Goal: Task Accomplishment & Management: Use online tool/utility

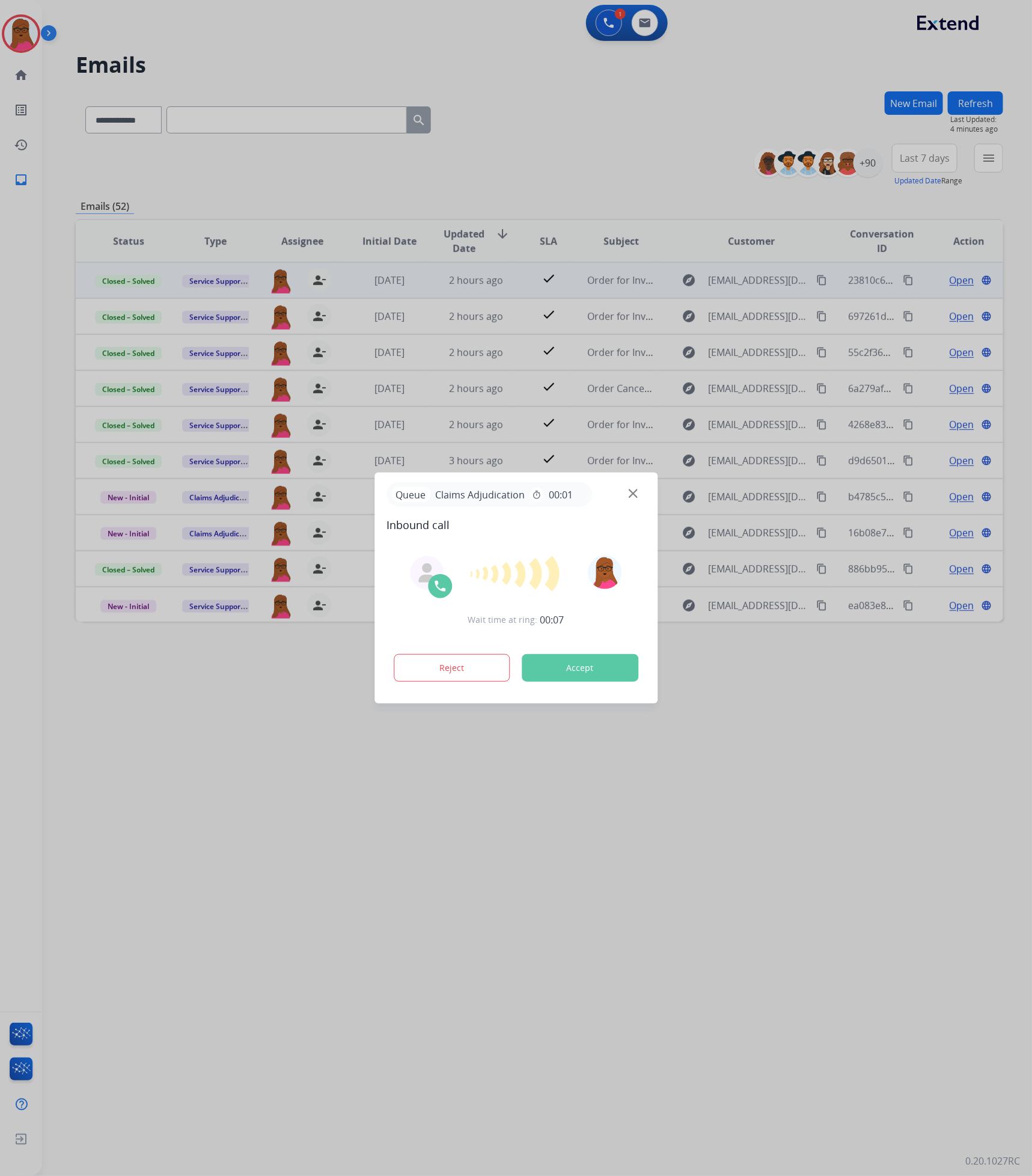
click at [623, 679] on button "Accept" at bounding box center [581, 667] width 117 height 27
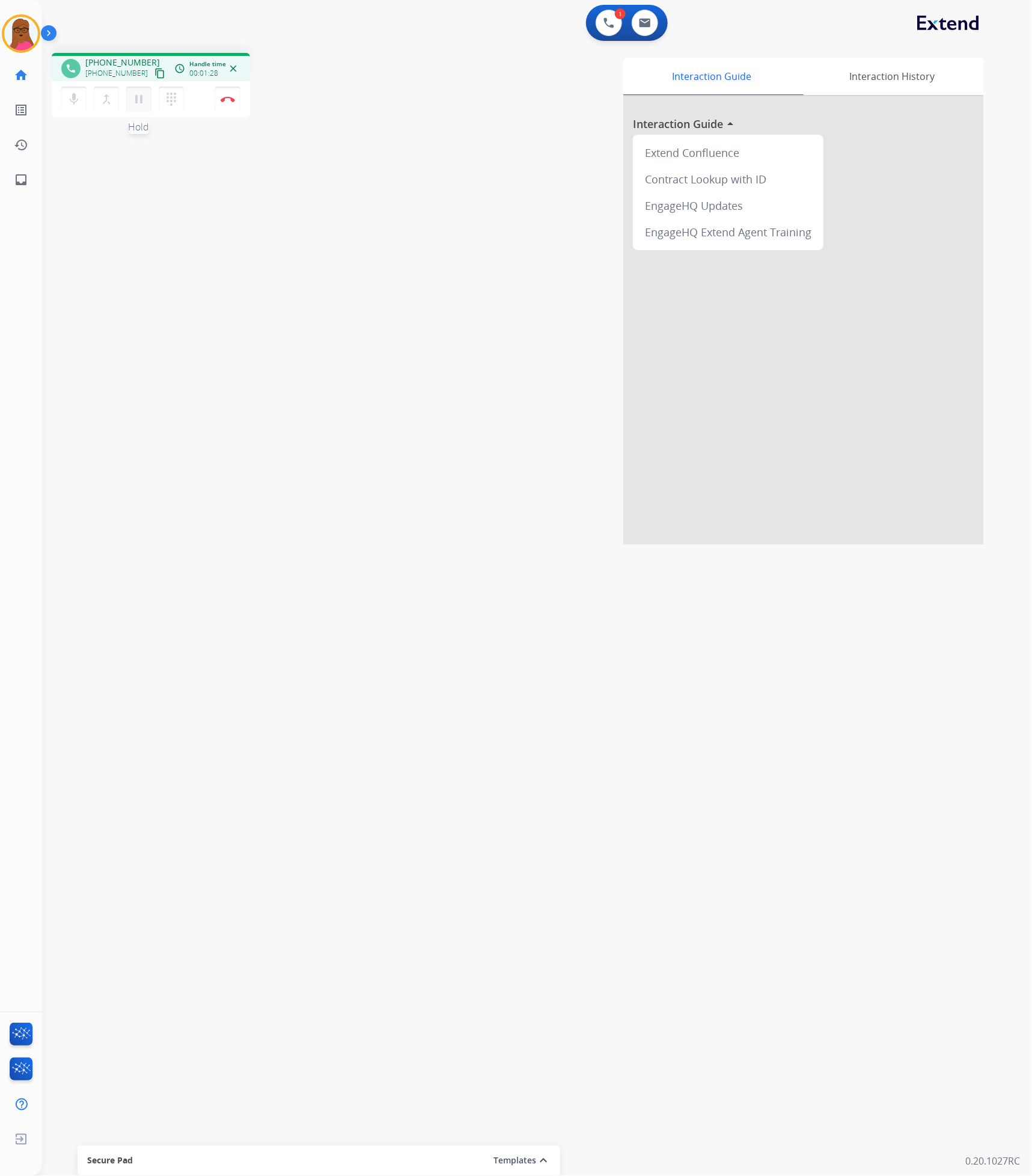
click at [136, 104] on mat-icon "pause" at bounding box center [139, 99] width 15 height 15
click at [136, 96] on mat-icon "play_arrow" at bounding box center [139, 99] width 15 height 15
click at [225, 103] on button "Disconnect" at bounding box center [228, 99] width 25 height 25
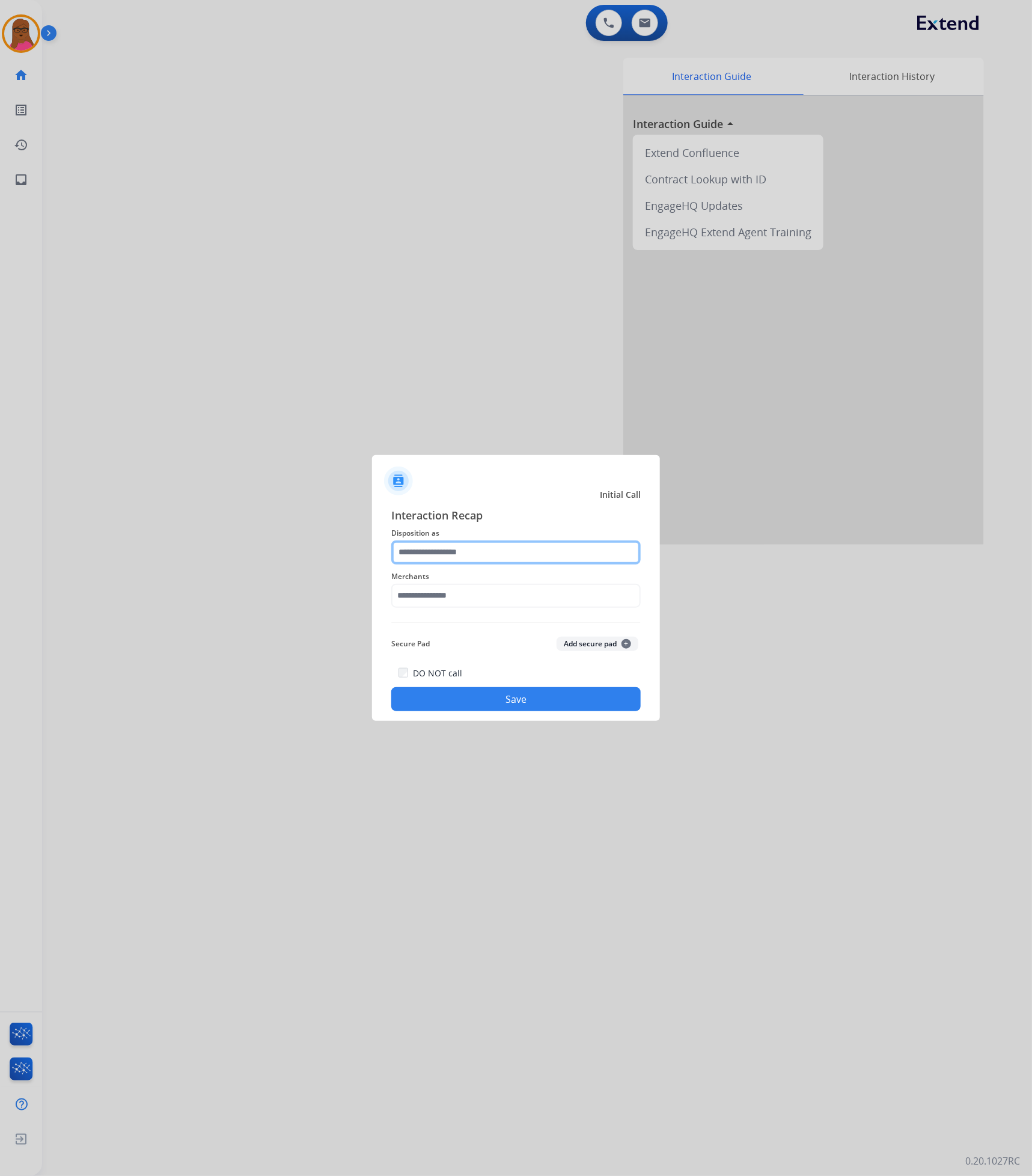
click at [556, 549] on input "text" at bounding box center [516, 552] width 249 height 24
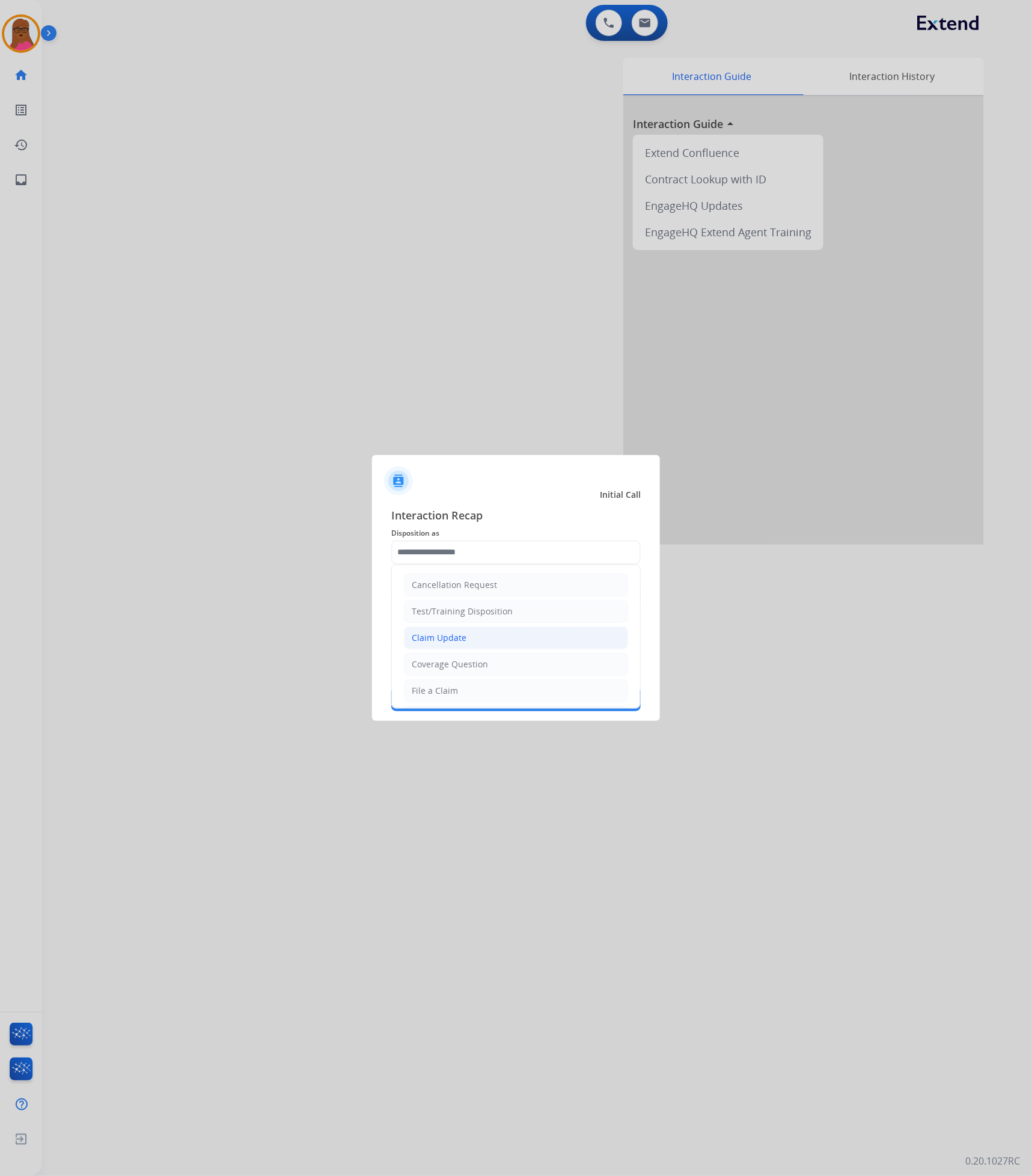
click at [500, 637] on li "Claim Update" at bounding box center [516, 637] width 224 height 23
type input "**********"
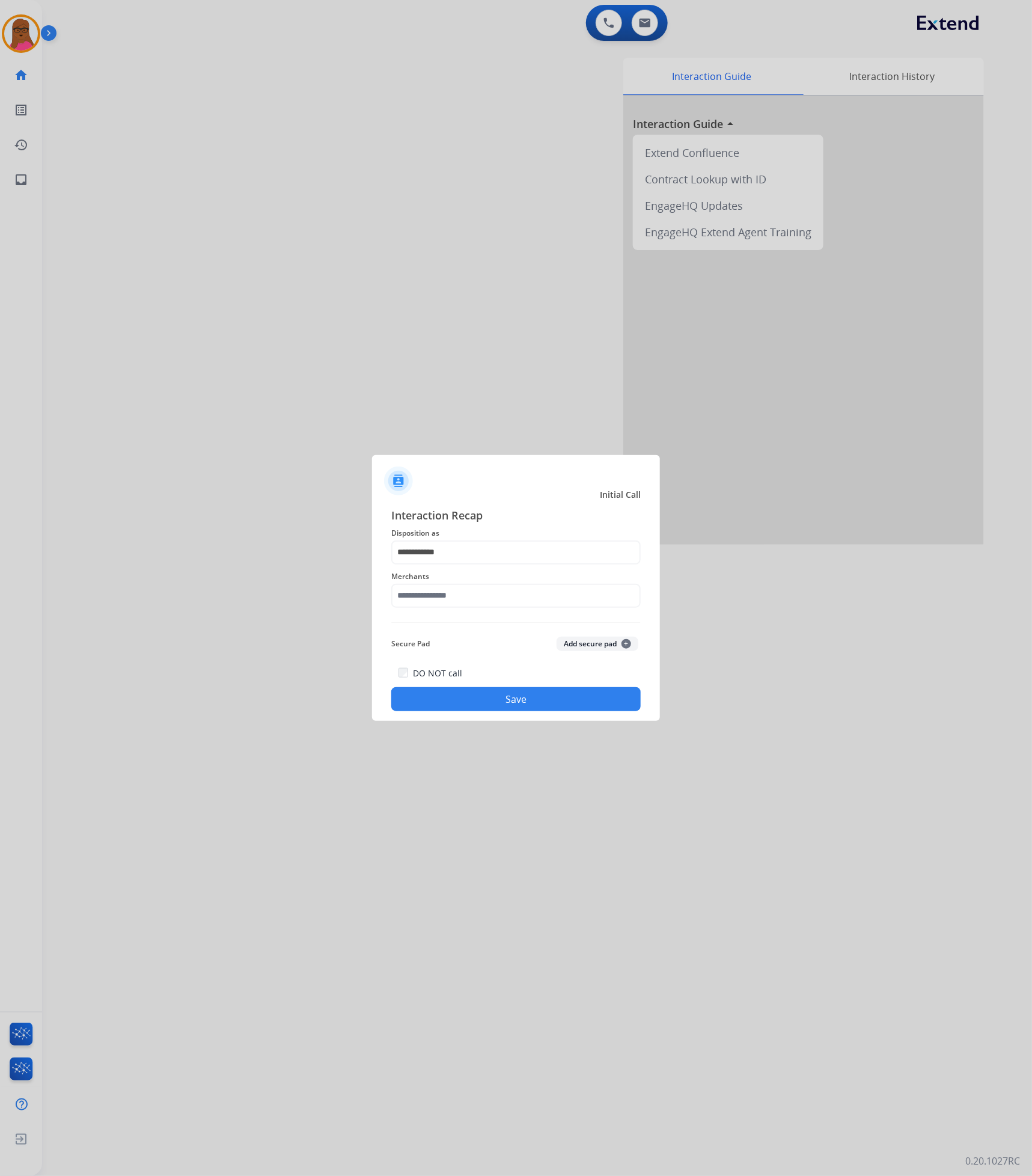
click at [487, 581] on span "Merchants" at bounding box center [516, 577] width 249 height 15
click at [487, 590] on input "text" at bounding box center [516, 595] width 249 height 24
click at [467, 633] on li "Rooms to go" at bounding box center [519, 630] width 229 height 23
type input "**********"
click at [498, 698] on button "Save" at bounding box center [516, 699] width 249 height 24
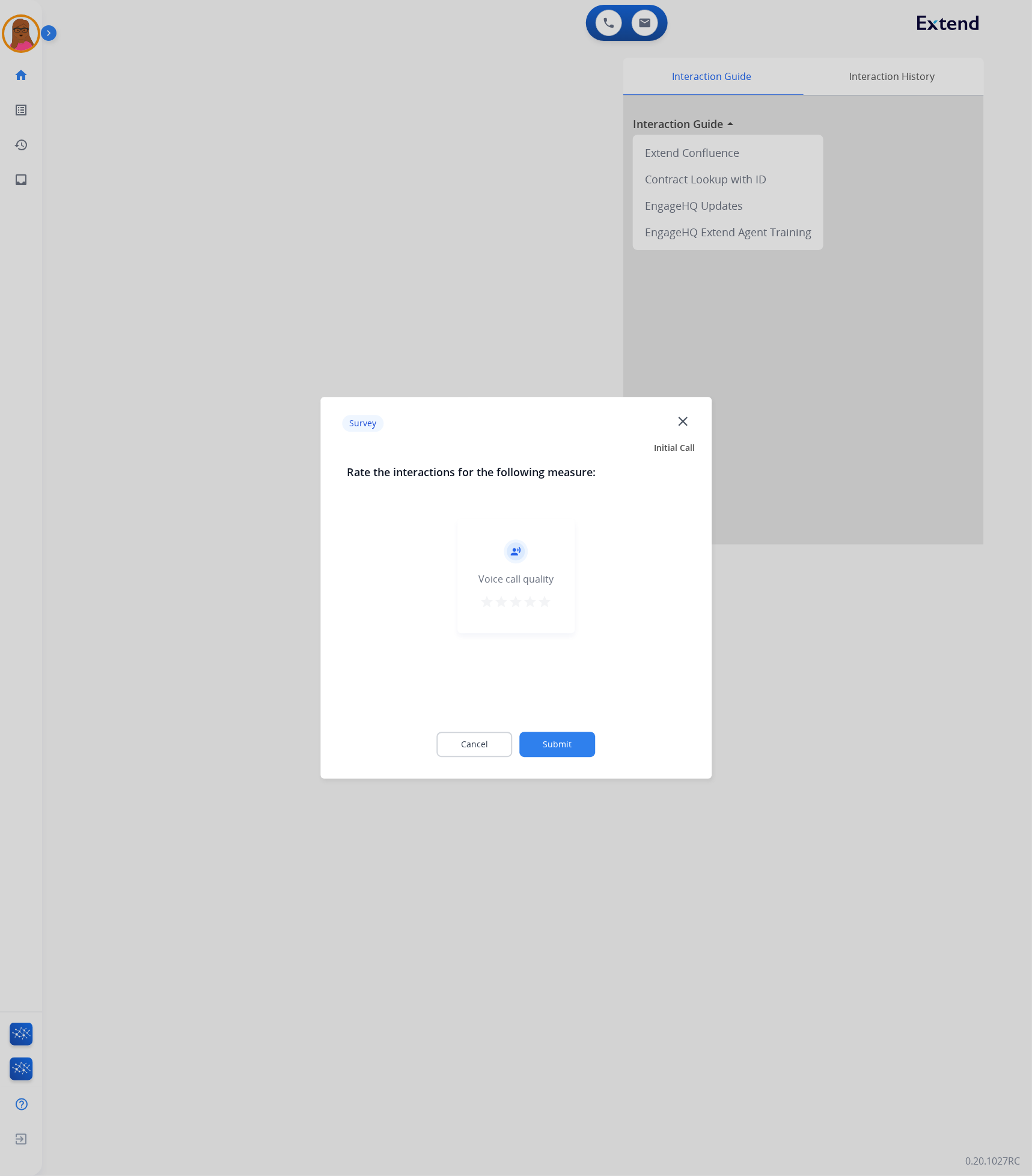
click at [689, 425] on mat-icon "close" at bounding box center [683, 422] width 16 height 16
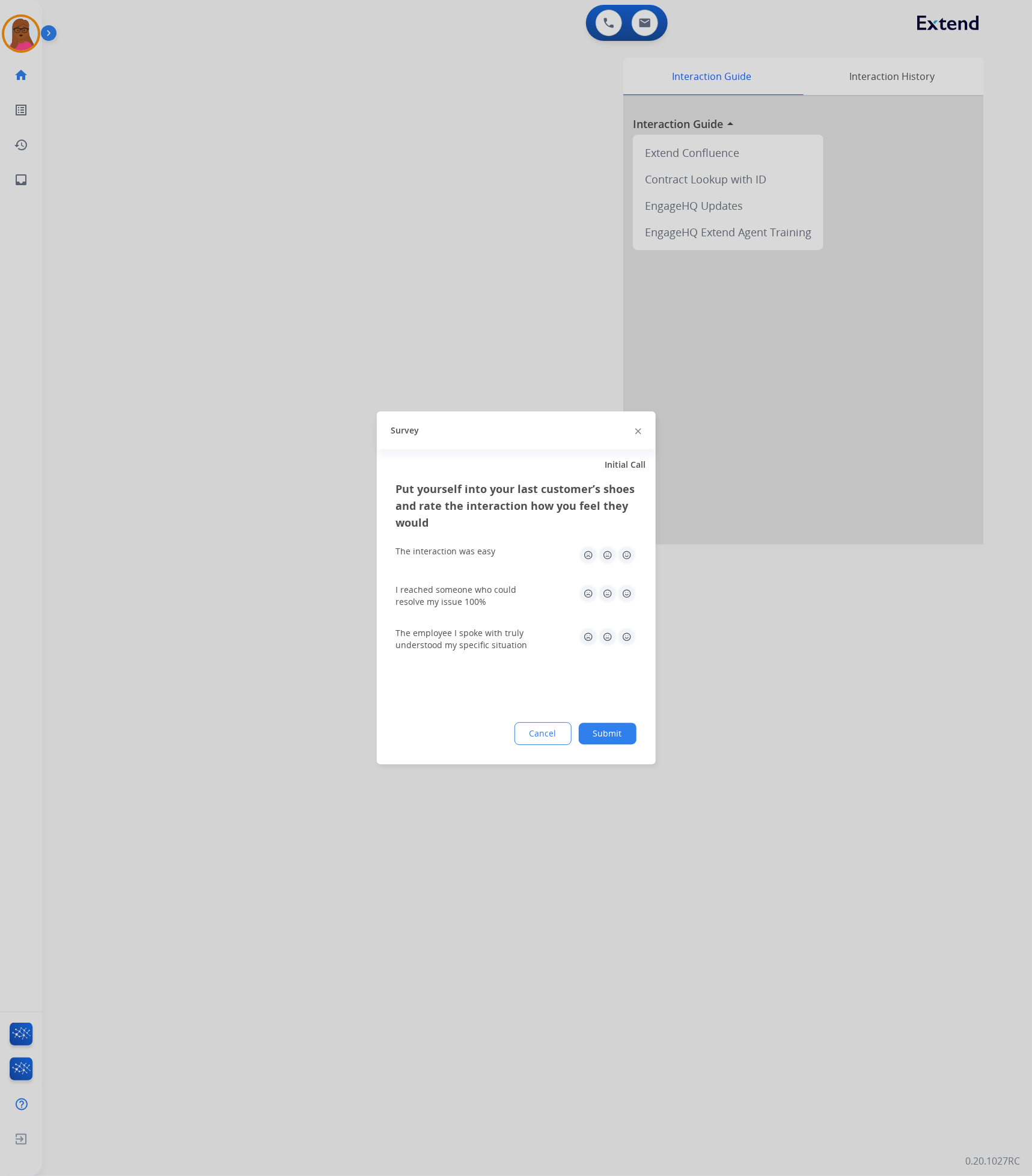
click at [641, 427] on div at bounding box center [638, 430] width 6 height 15
click at [633, 437] on div "Survey" at bounding box center [517, 430] width 279 height 38
click at [638, 430] on img at bounding box center [638, 431] width 6 height 6
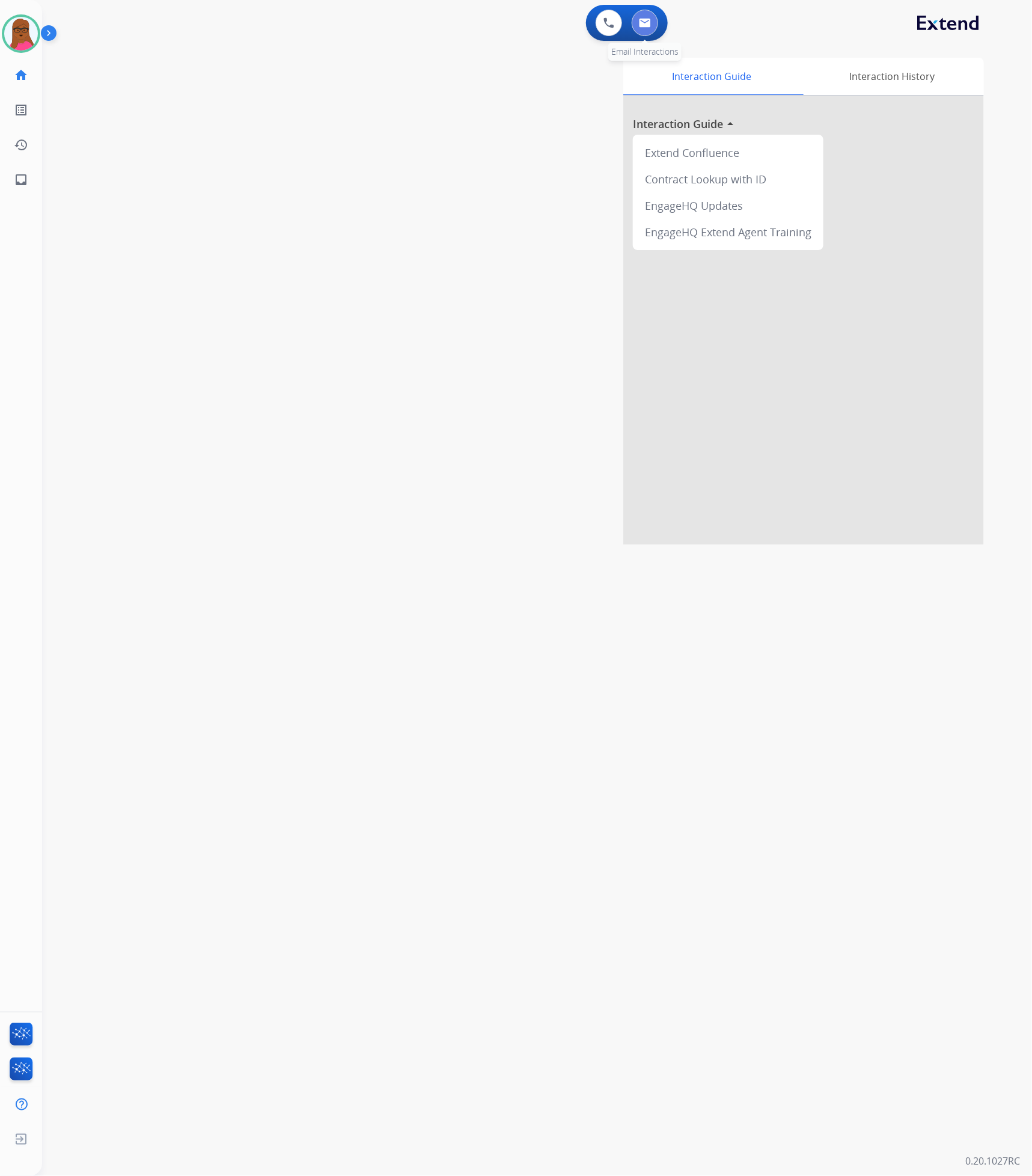
click at [645, 12] on button at bounding box center [645, 23] width 27 height 26
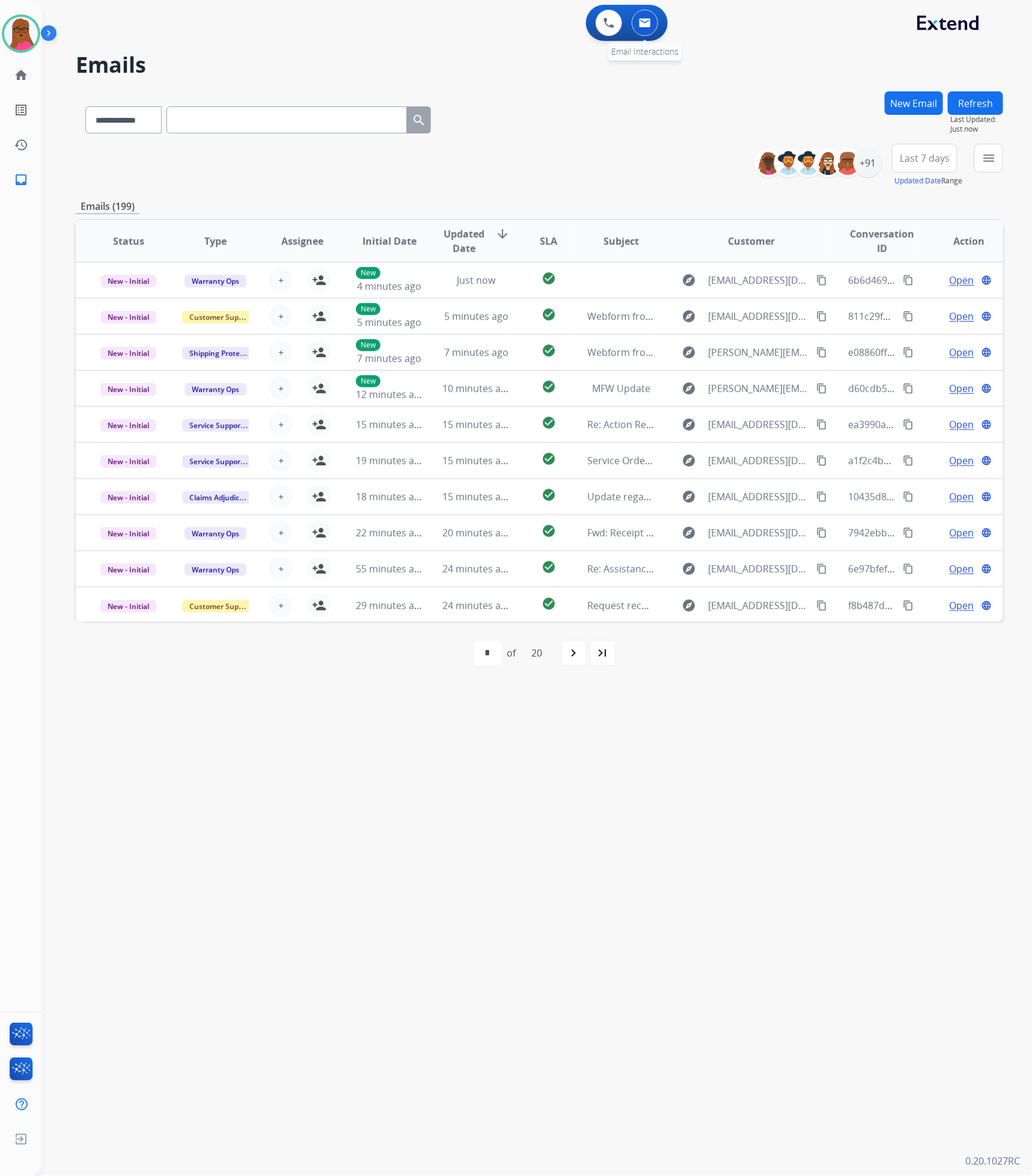
click at [646, 19] on img at bounding box center [645, 23] width 12 height 9
click at [861, 162] on div "+91" at bounding box center [868, 163] width 29 height 29
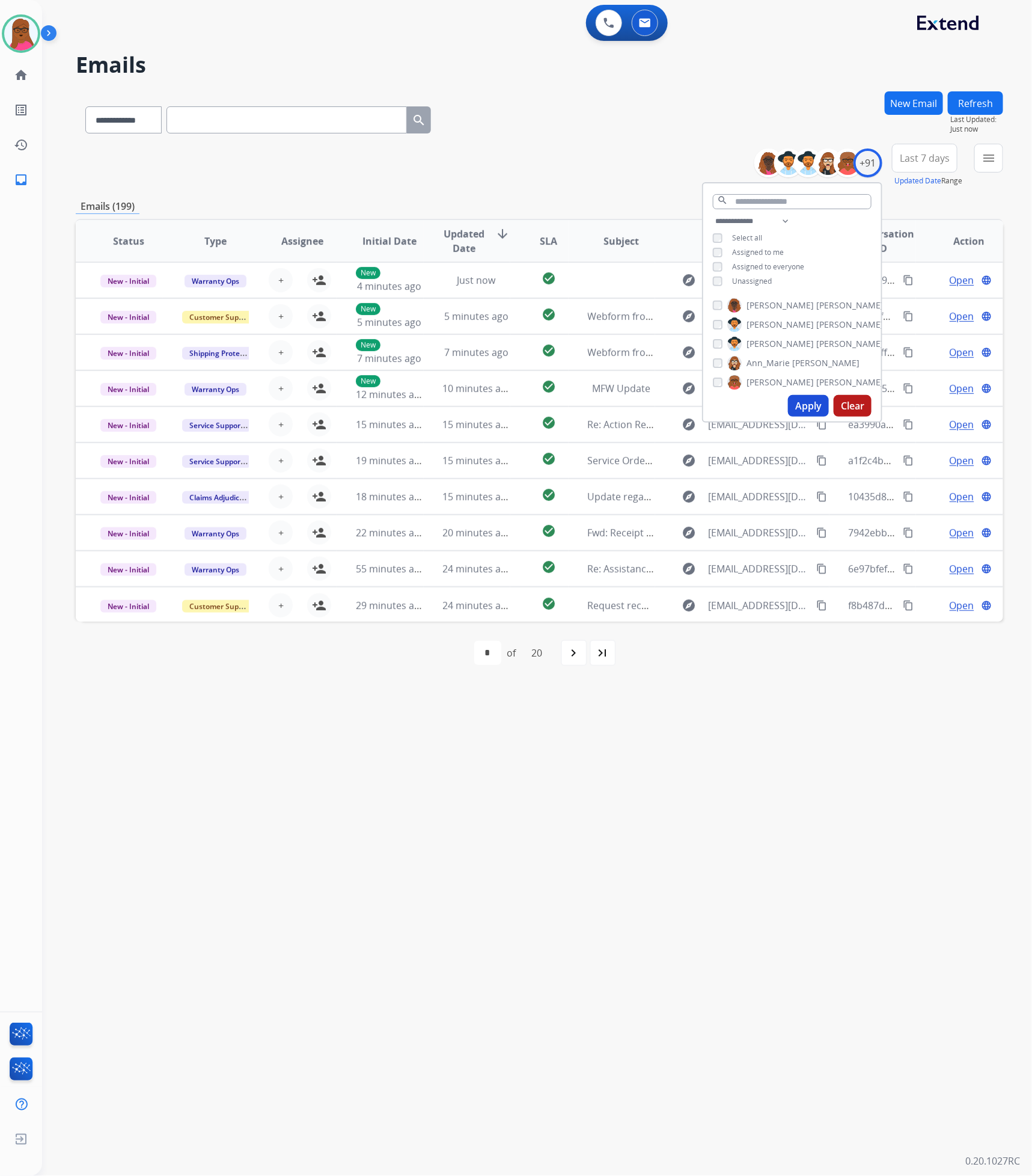
click at [801, 408] on button "Apply" at bounding box center [808, 406] width 41 height 22
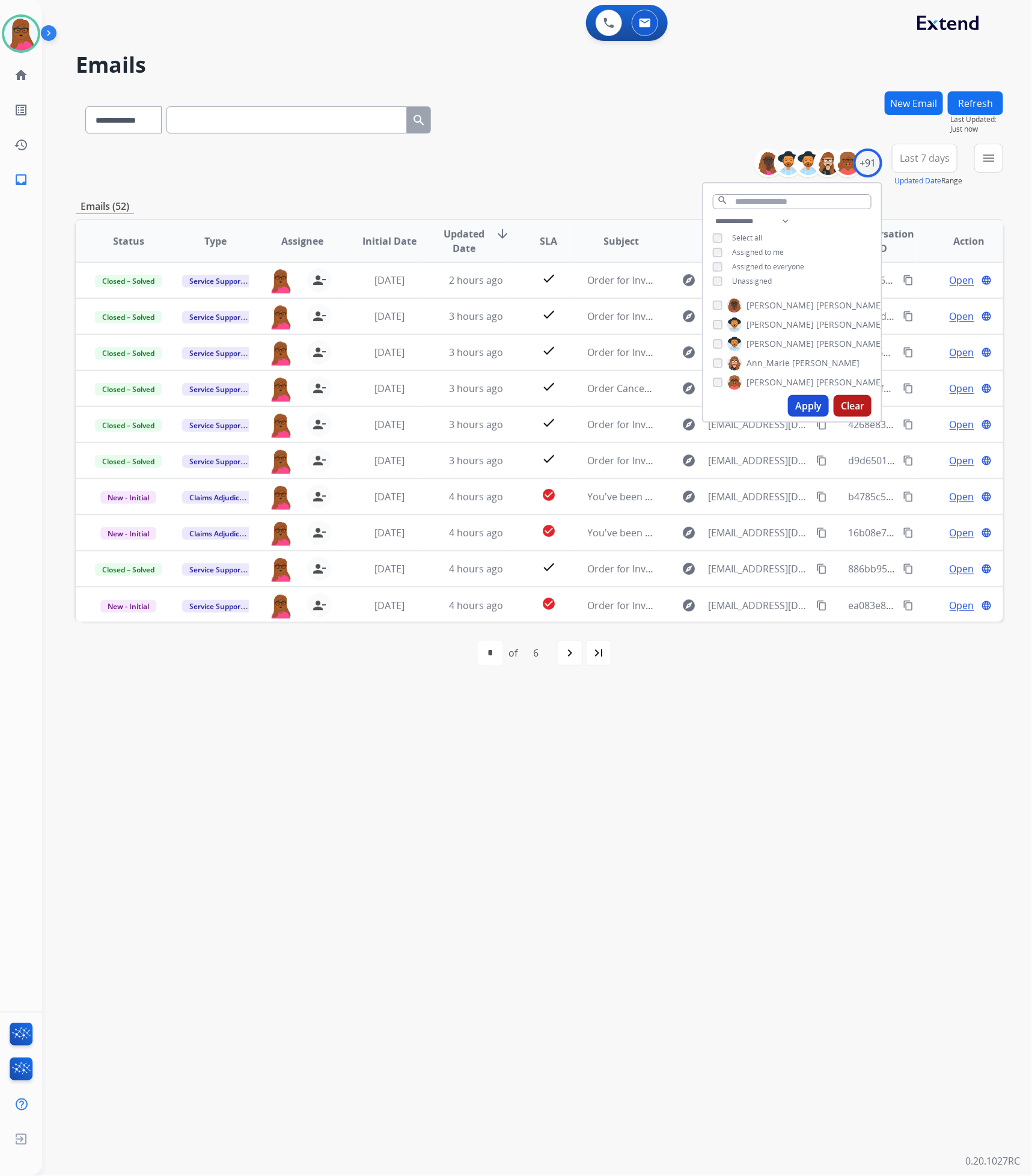
click at [623, 823] on div "**********" at bounding box center [522, 609] width 961 height 1132
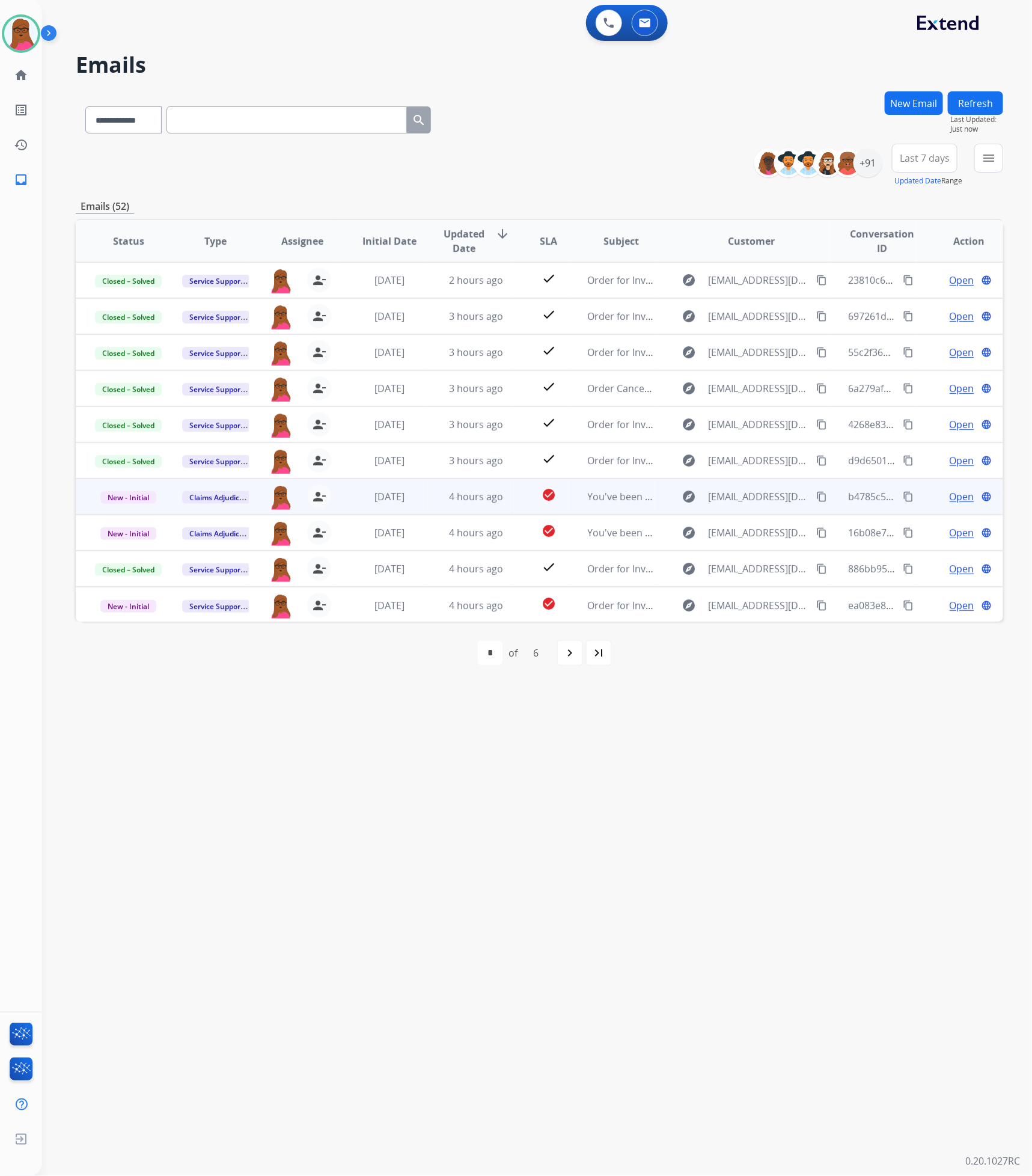
click at [951, 496] on span "Open" at bounding box center [963, 496] width 25 height 15
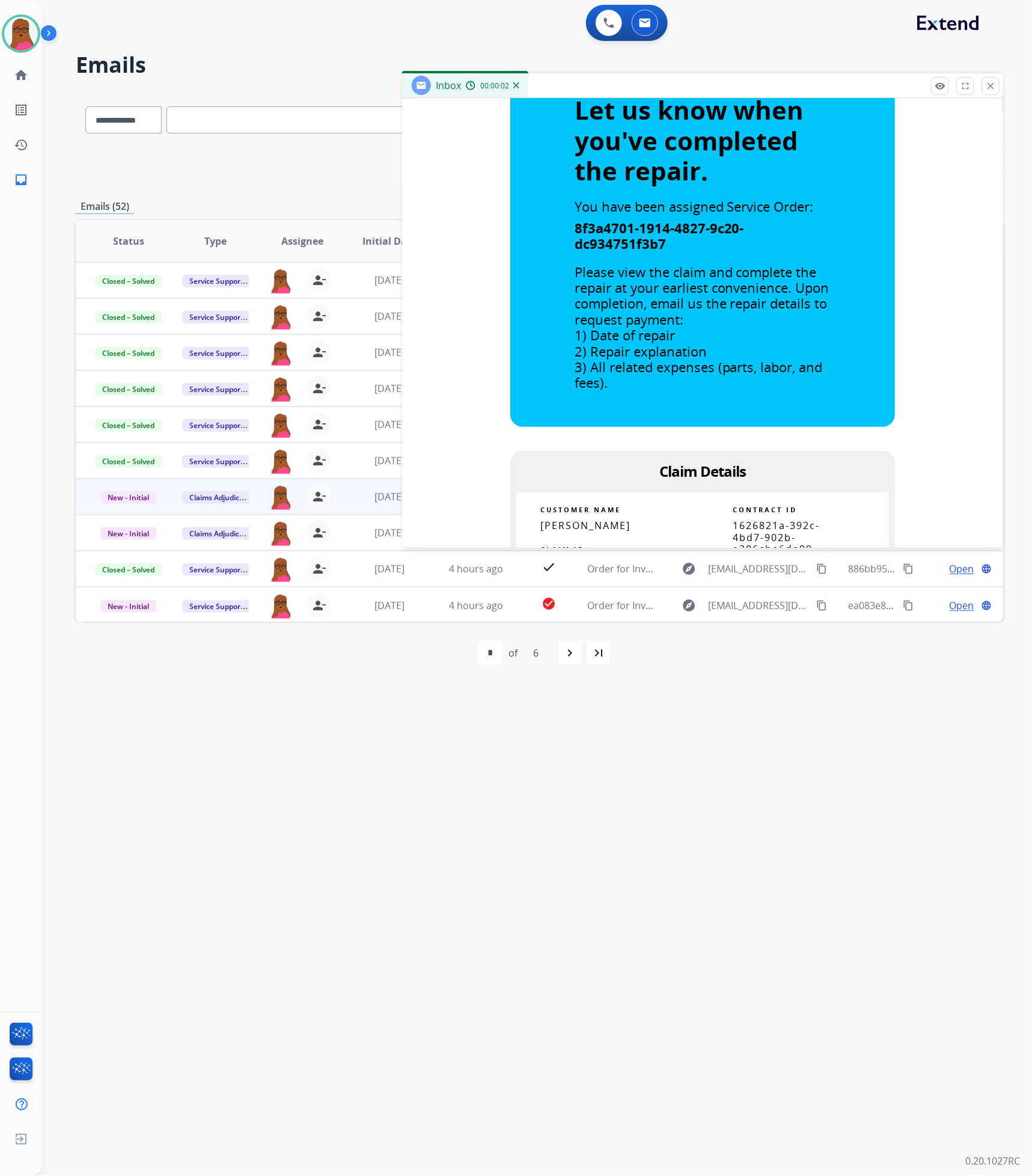
scroll to position [722, 0]
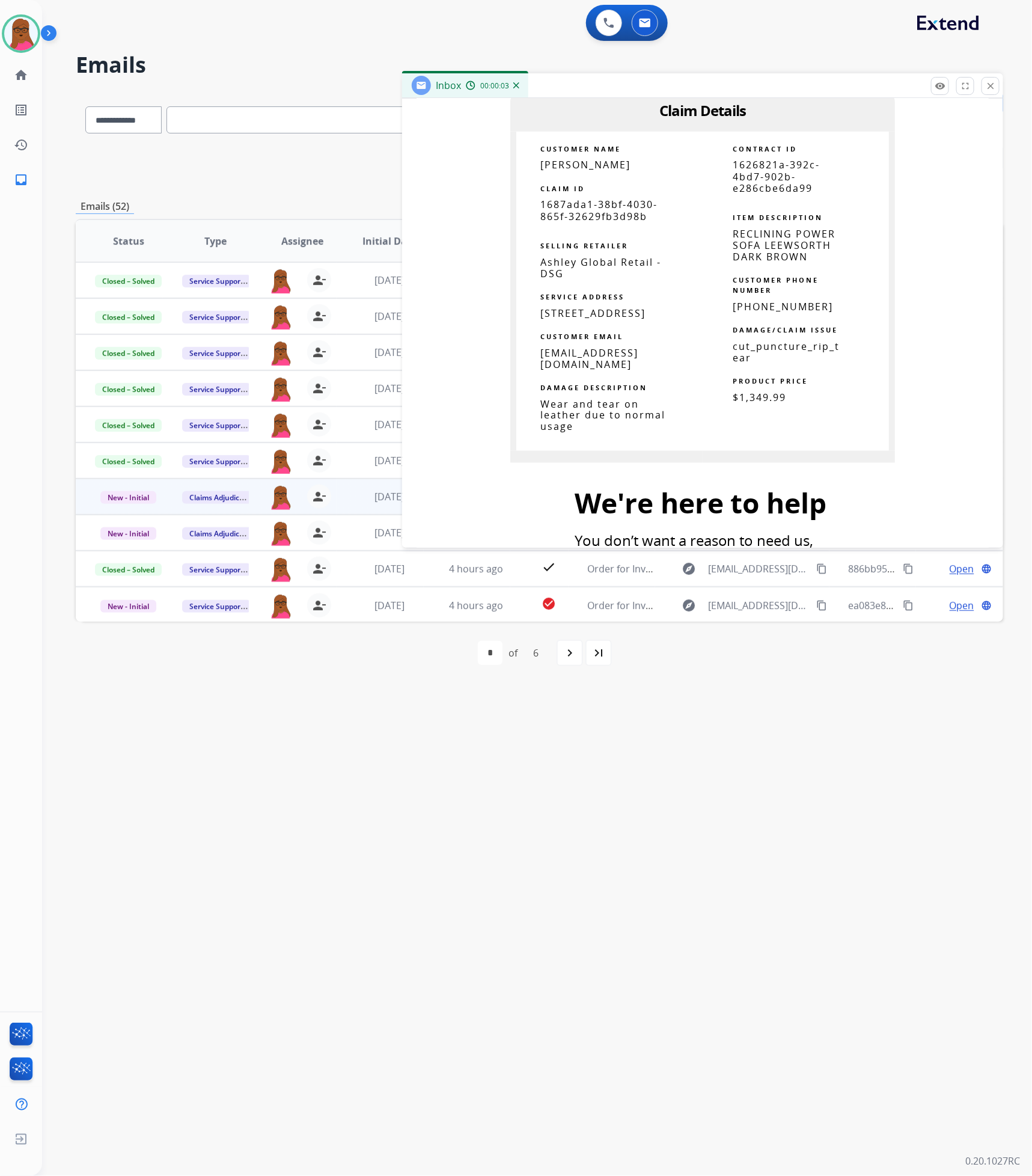
click at [571, 204] on span "1687ada1-38bf-4030-865f-32629fb3d98b" at bounding box center [599, 210] width 117 height 25
copy tbody
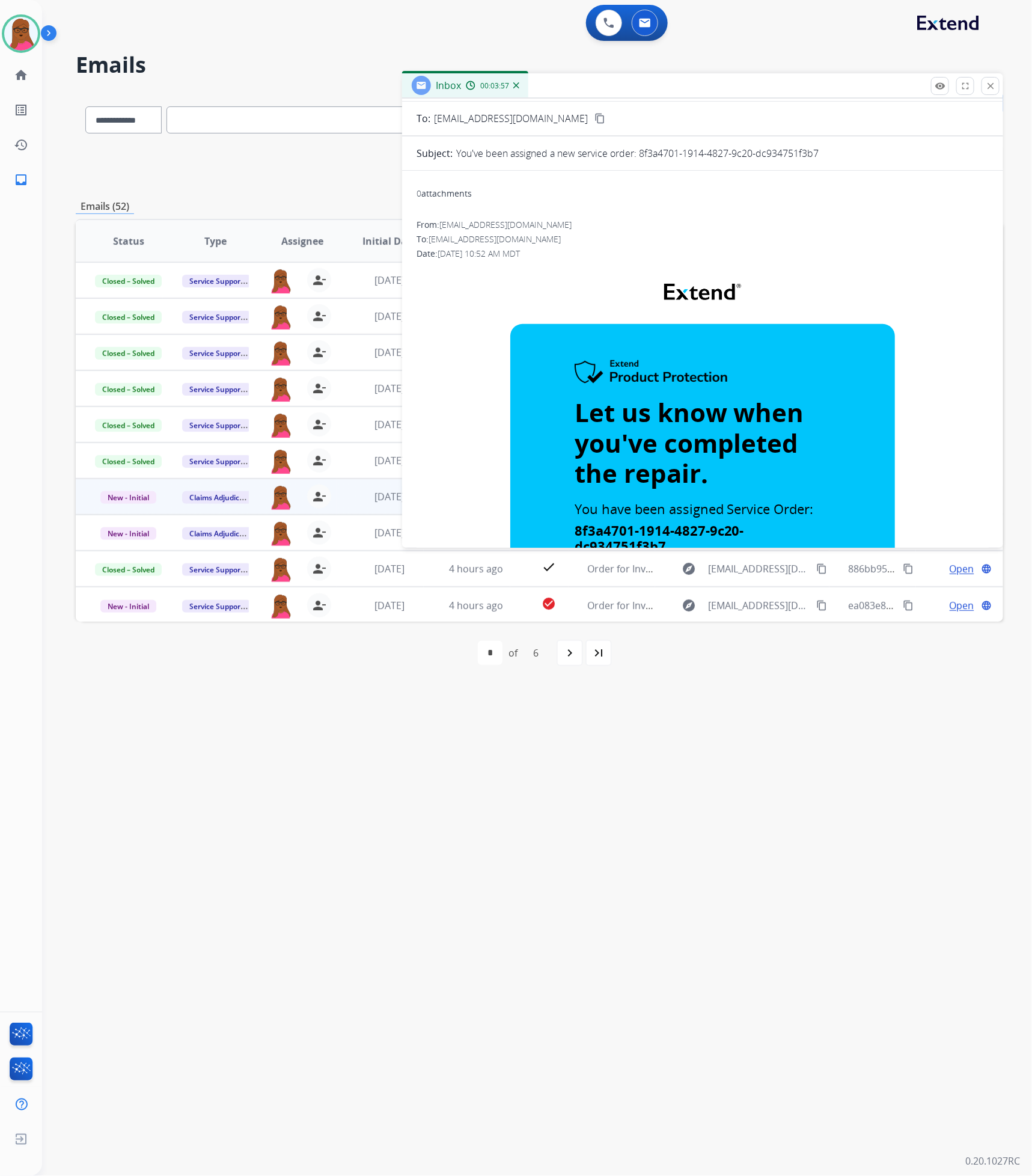
scroll to position [0, 0]
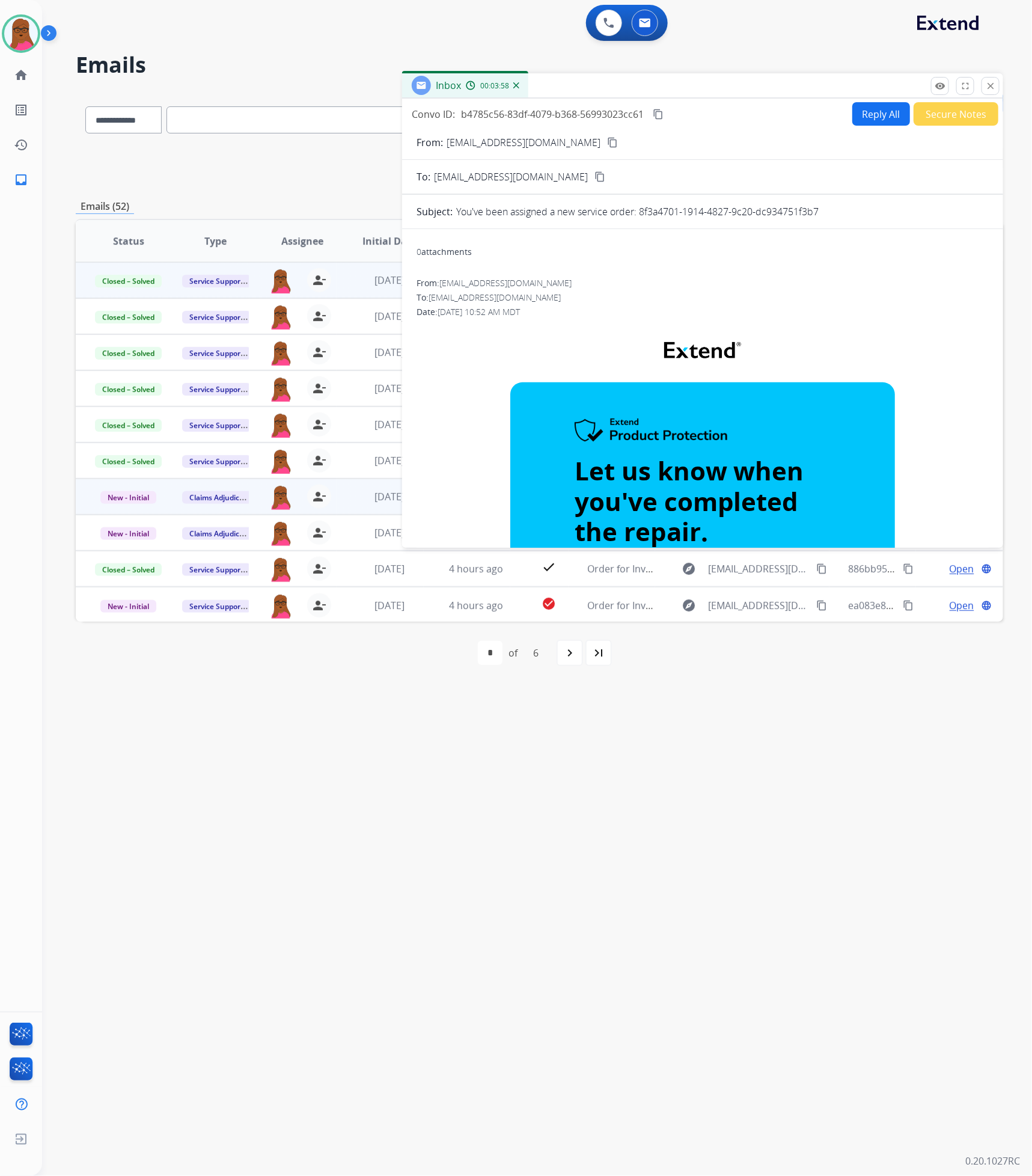
drag, startPoint x: 990, startPoint y: 87, endPoint x: 628, endPoint y: 287, distance: 413.6
click at [990, 87] on mat-icon "close" at bounding box center [991, 86] width 11 height 11
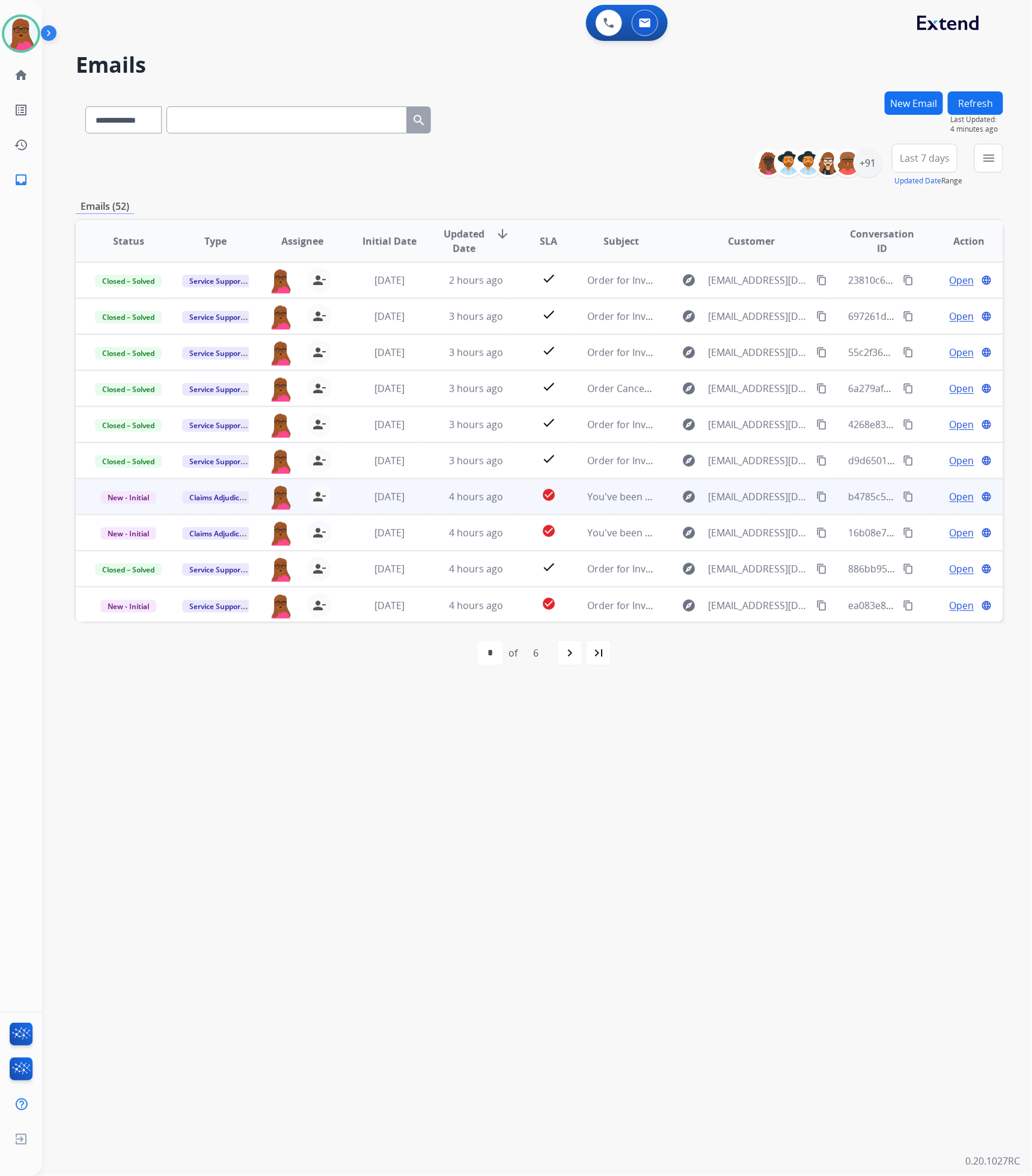
click at [126, 503] on td "New - Initial" at bounding box center [119, 496] width 87 height 36
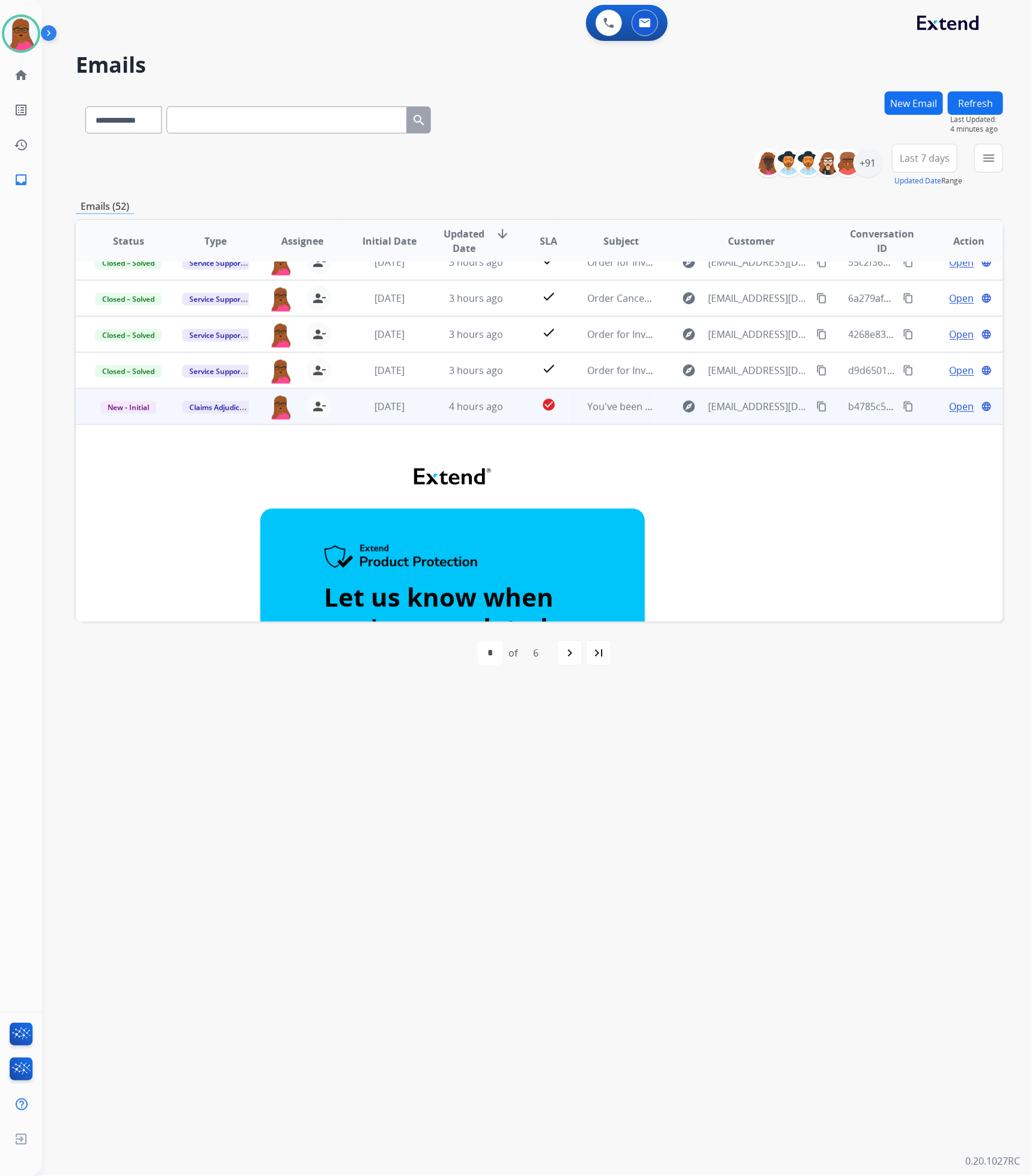
scroll to position [217, 0]
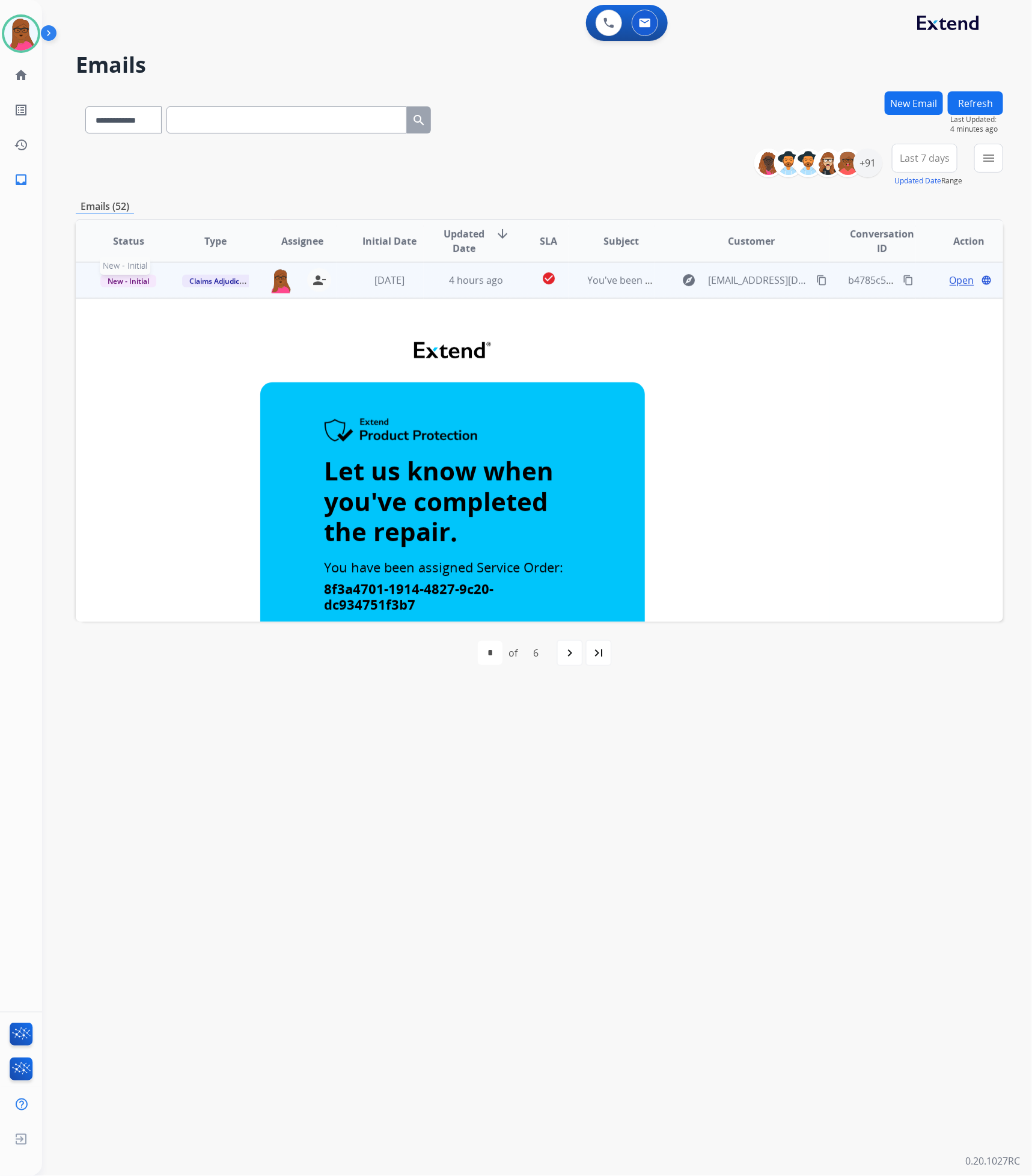
click at [111, 277] on span "New - Initial" at bounding box center [129, 281] width 56 height 12
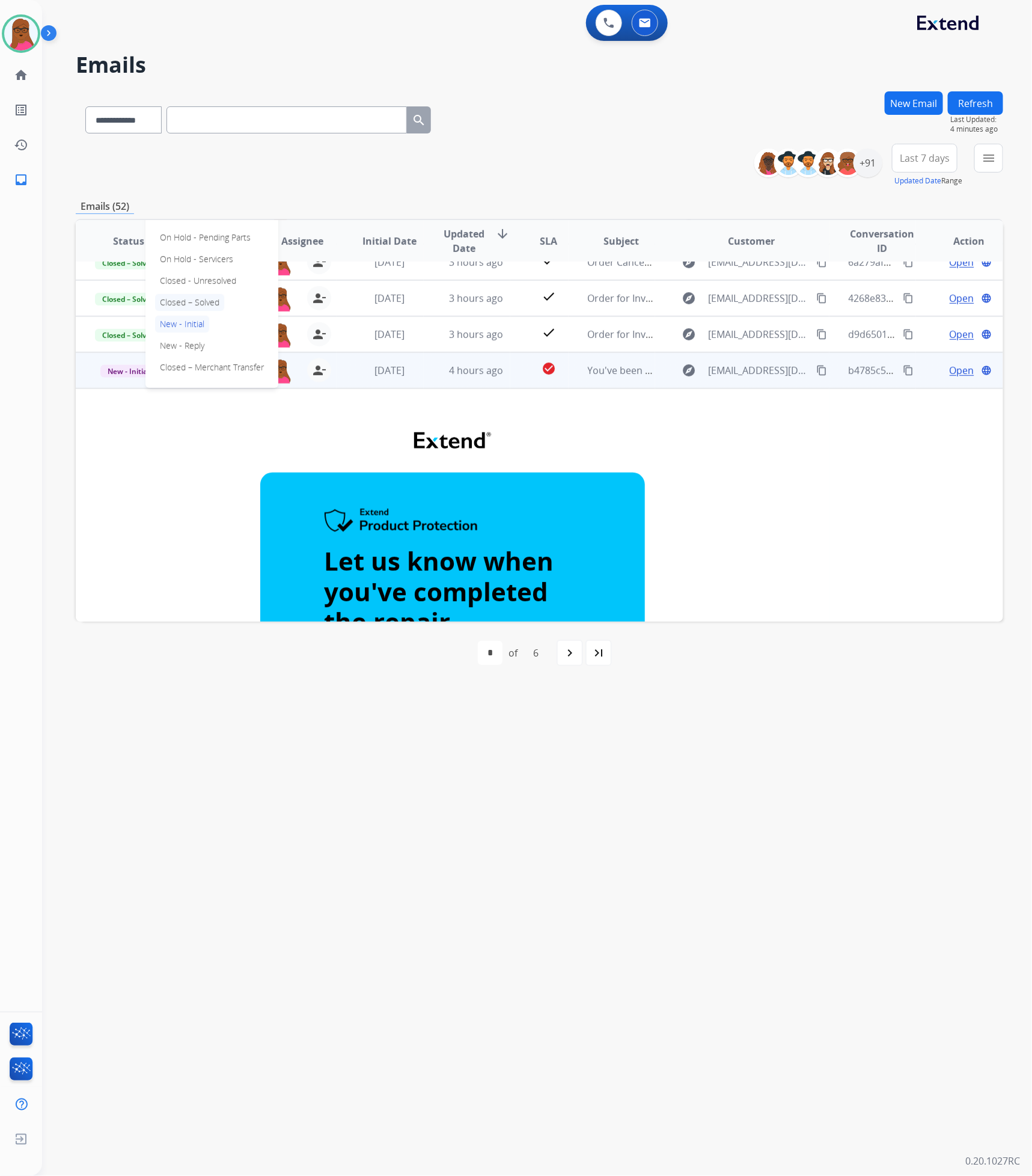
click at [210, 302] on p "Closed – Solved" at bounding box center [189, 302] width 69 height 17
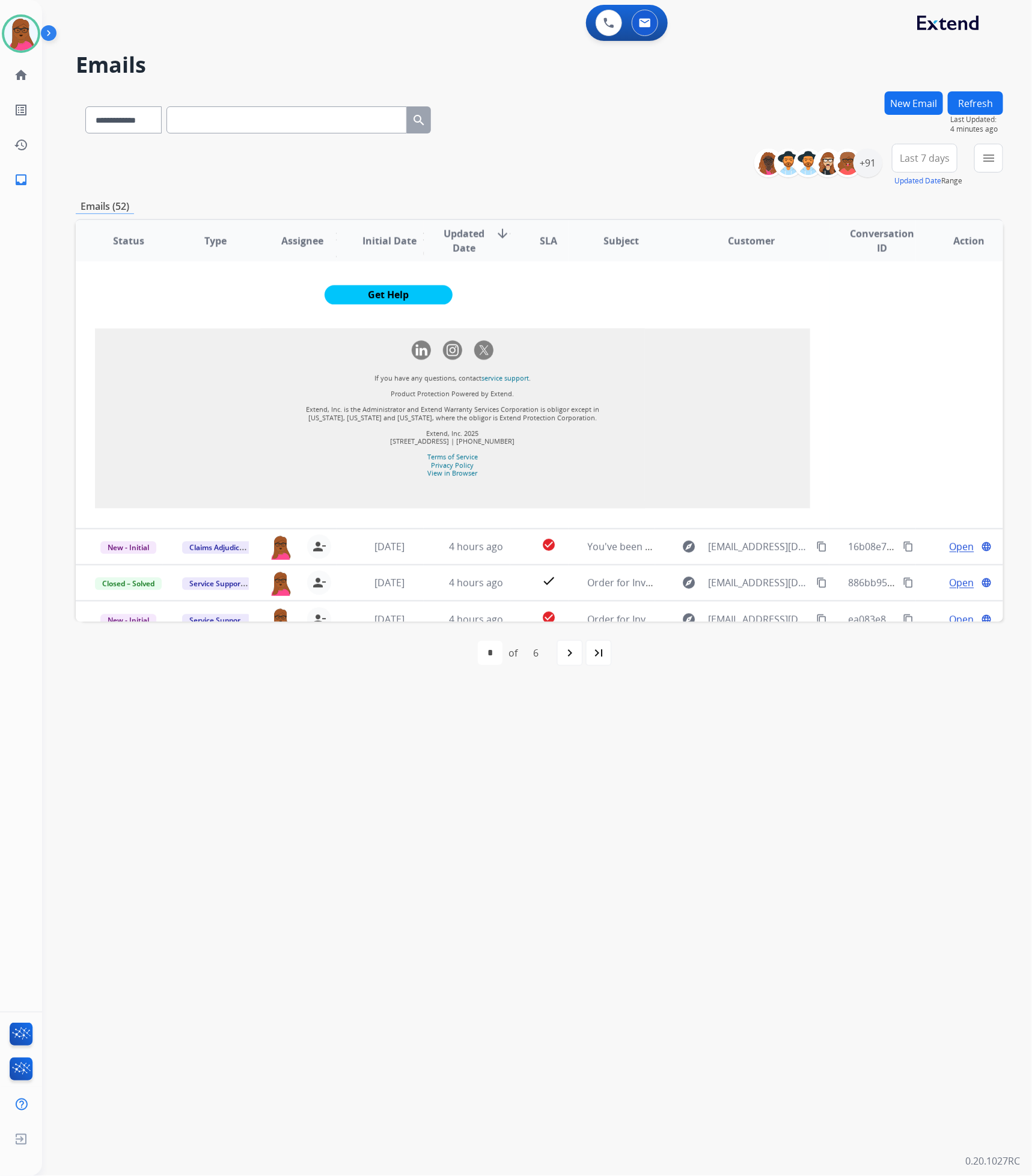
scroll to position [1268, 0]
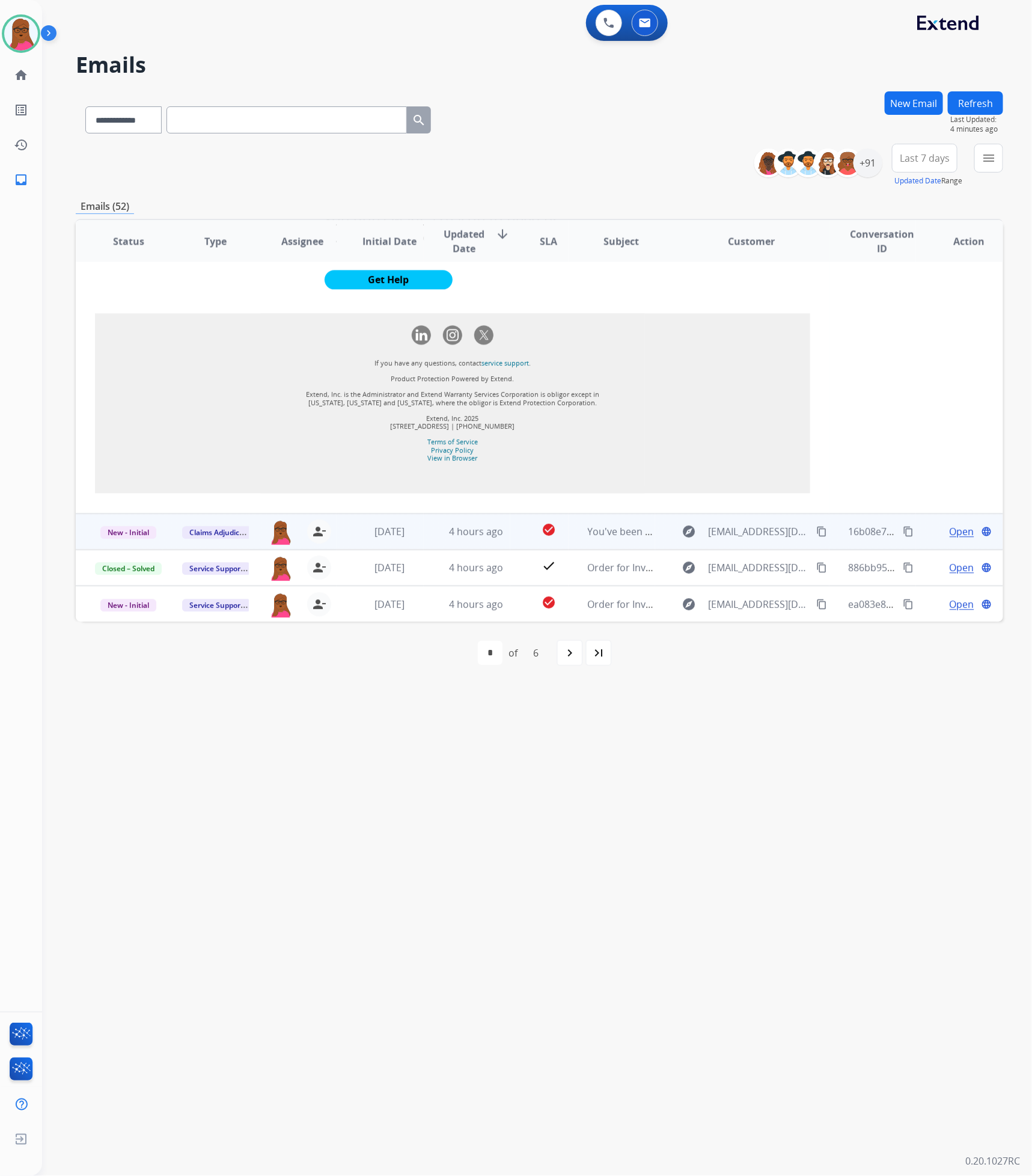
click at [952, 535] on span "Open" at bounding box center [963, 531] width 25 height 15
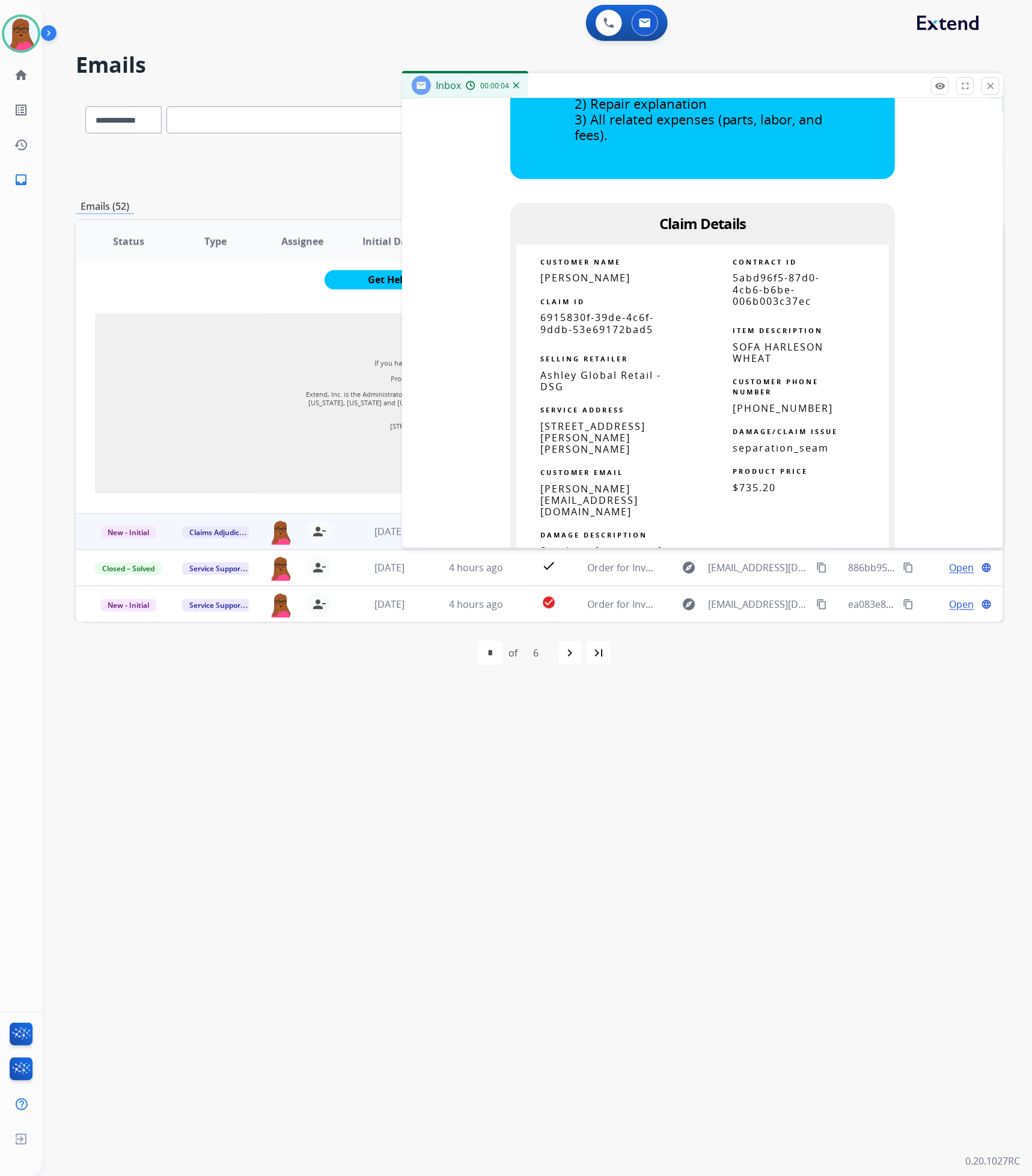
scroll to position [631, 0]
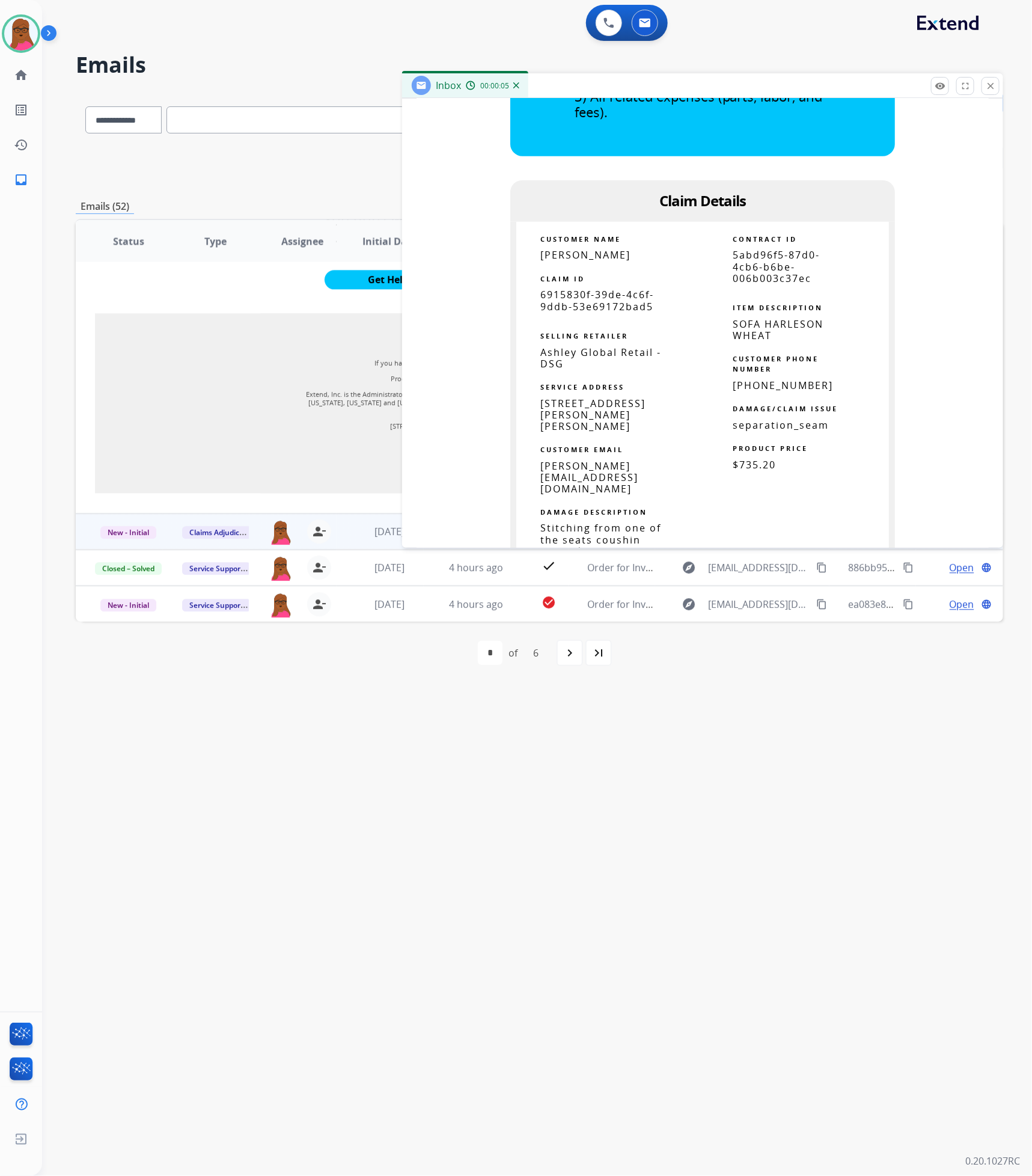
click at [585, 305] on span "6915830f-39de-4c6f-9ddb-53e69172bad5" at bounding box center [597, 300] width 114 height 25
copy tbody
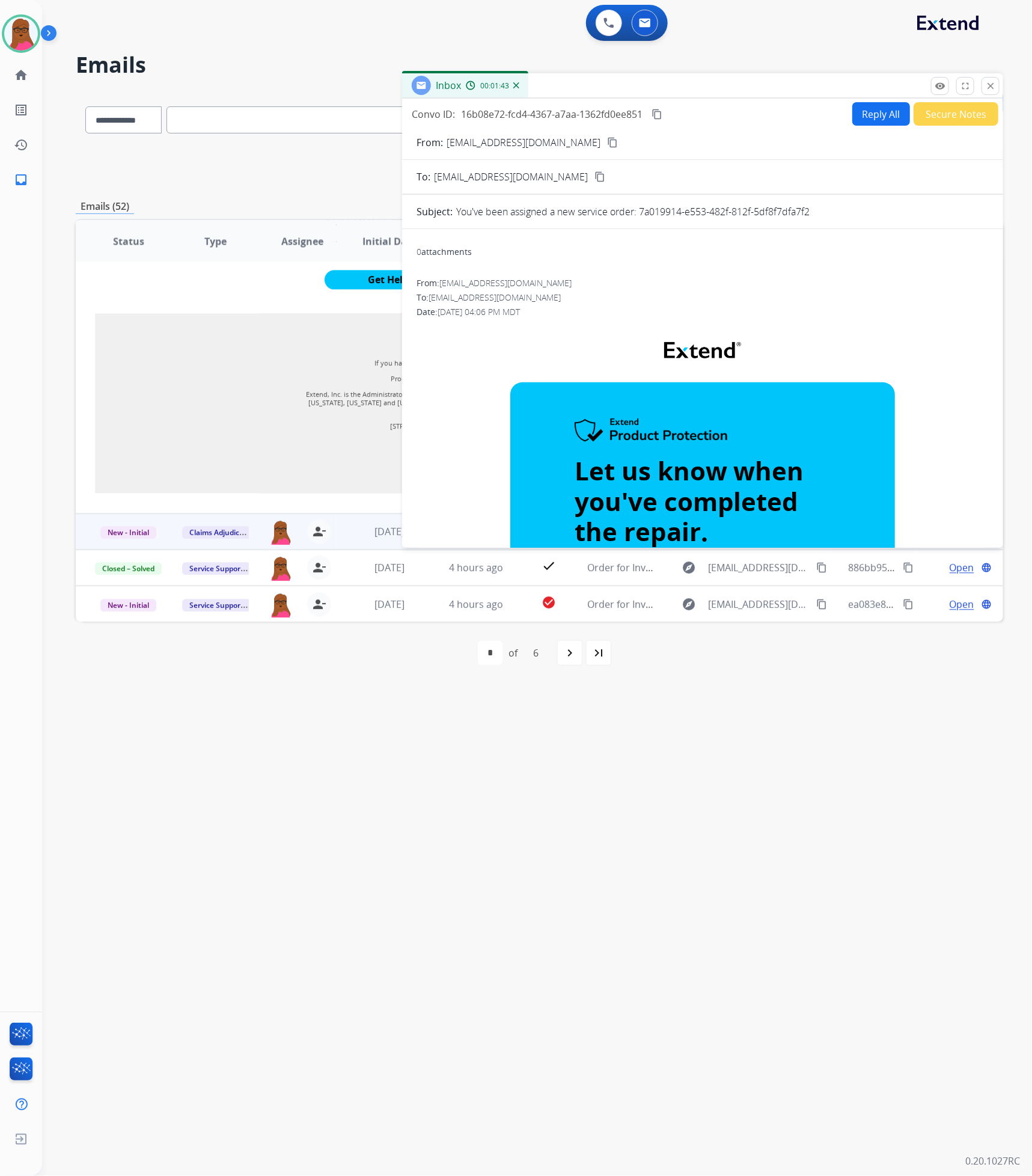
scroll to position [0, 0]
drag, startPoint x: 987, startPoint y: 89, endPoint x: 443, endPoint y: 455, distance: 655.7
click at [987, 89] on mat-icon "close" at bounding box center [991, 86] width 11 height 11
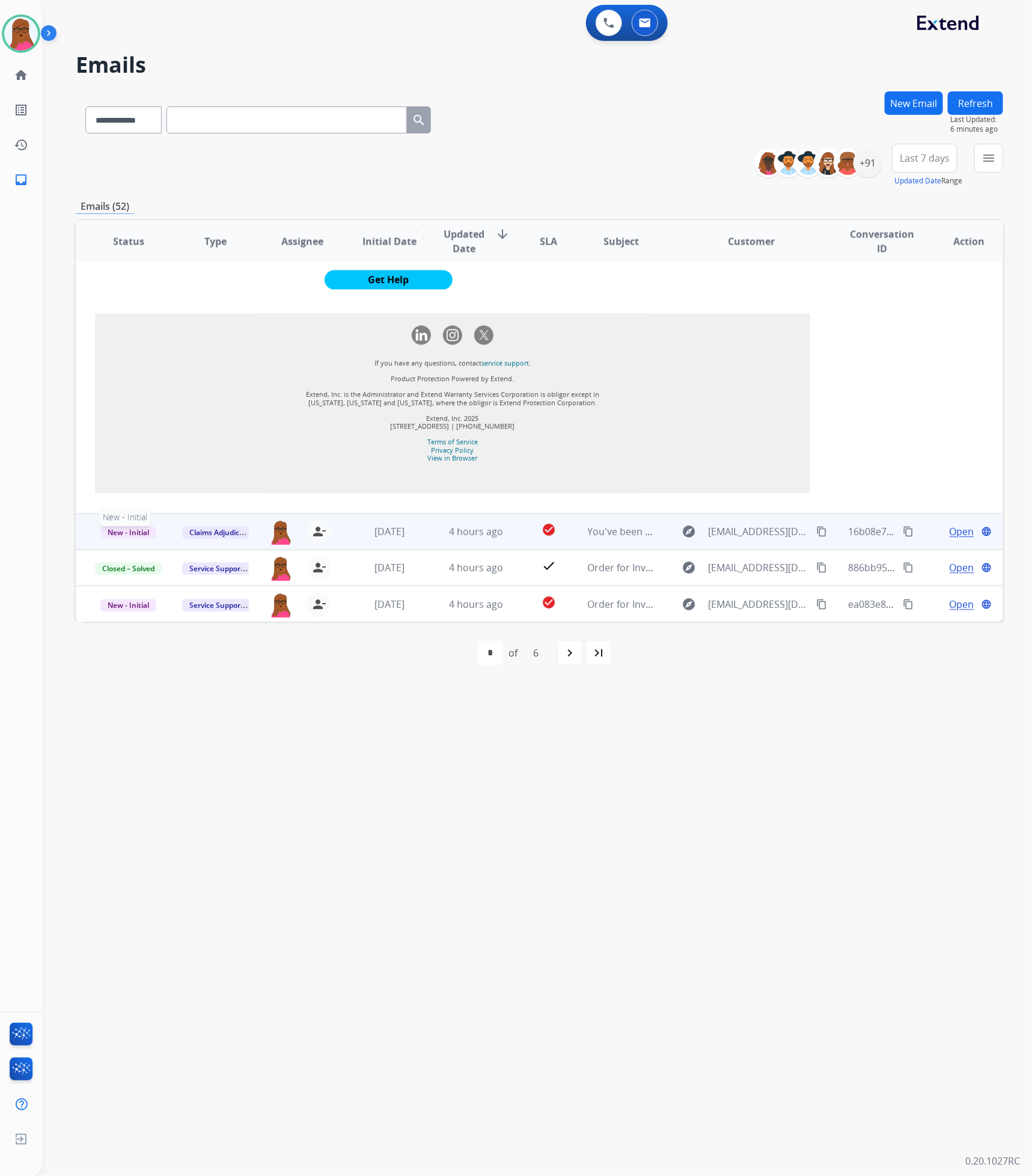
click at [122, 528] on span "New - Initial" at bounding box center [129, 532] width 56 height 12
click at [221, 469] on p "Closed – Solved" at bounding box center [189, 464] width 69 height 17
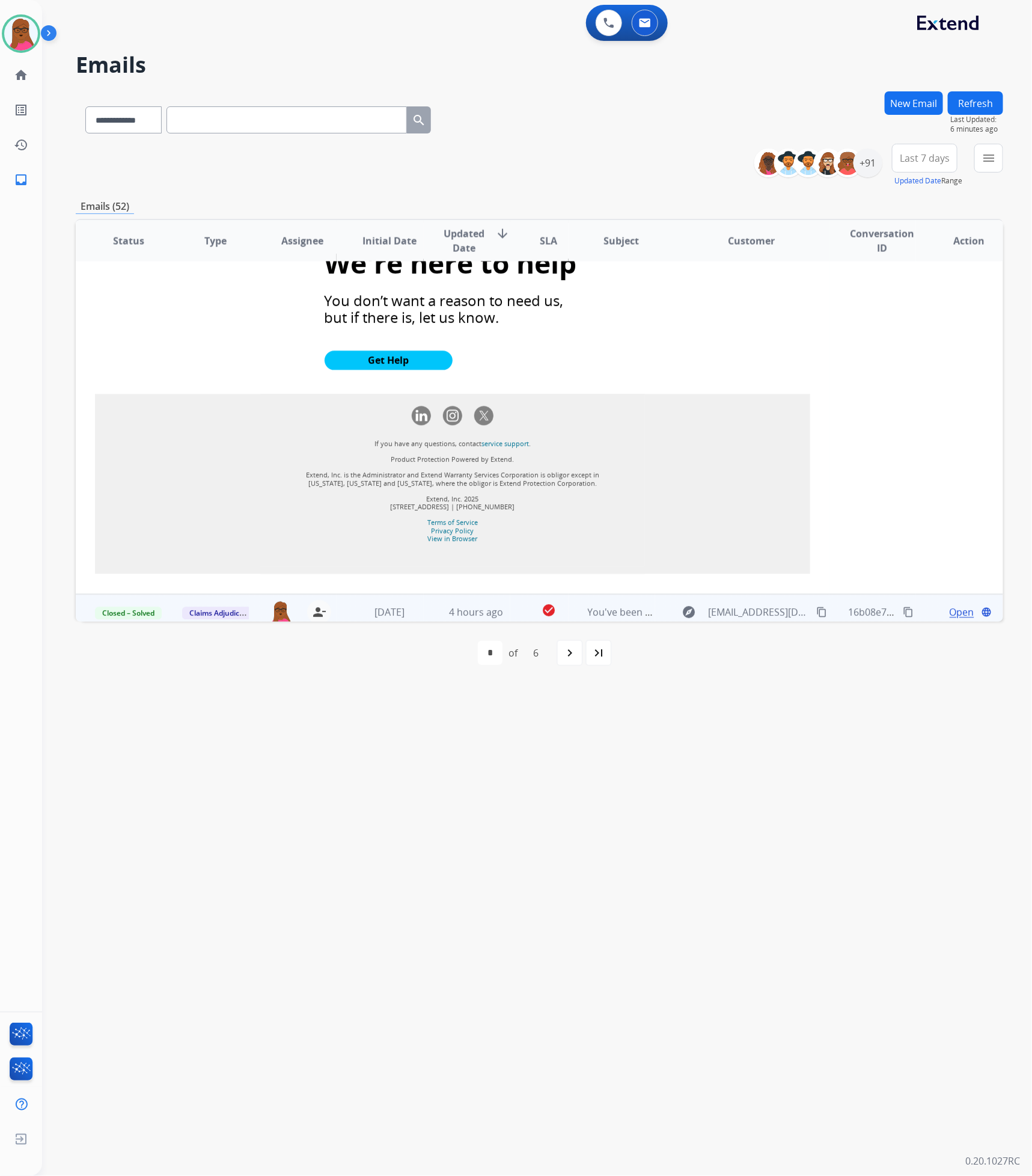
scroll to position [1268, 0]
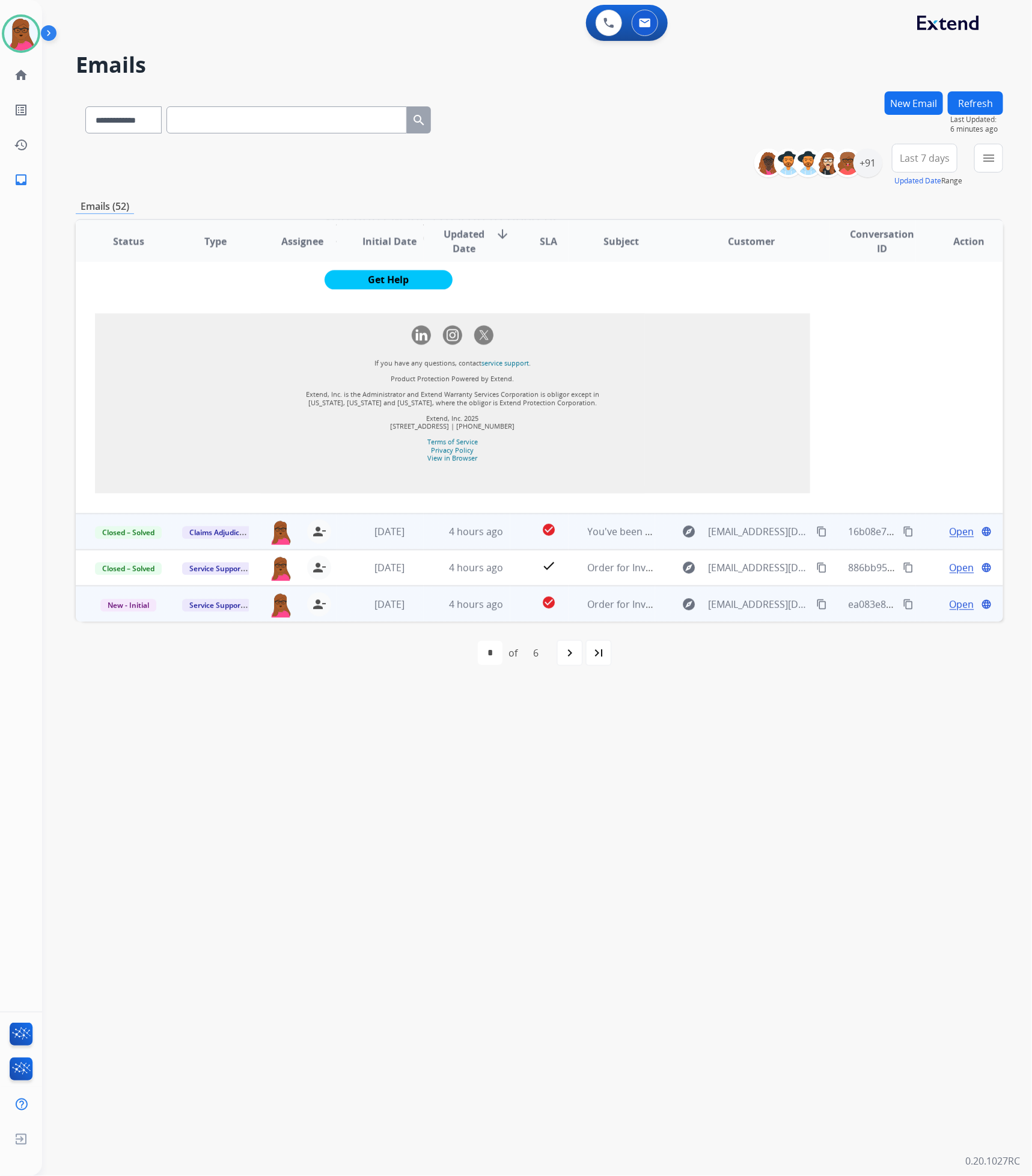
click at [950, 603] on span "Open" at bounding box center [963, 604] width 25 height 15
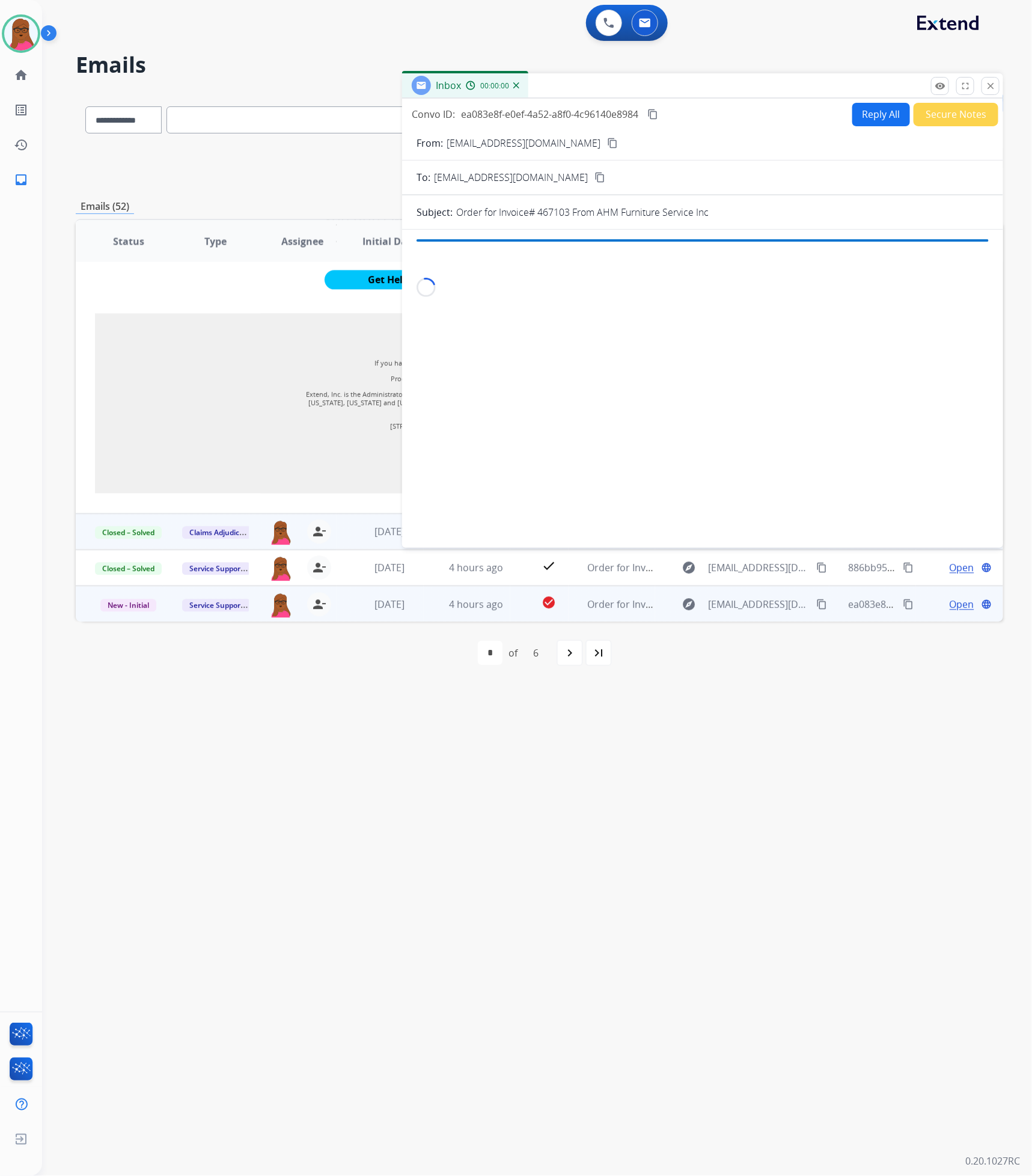
scroll to position [1240, 0]
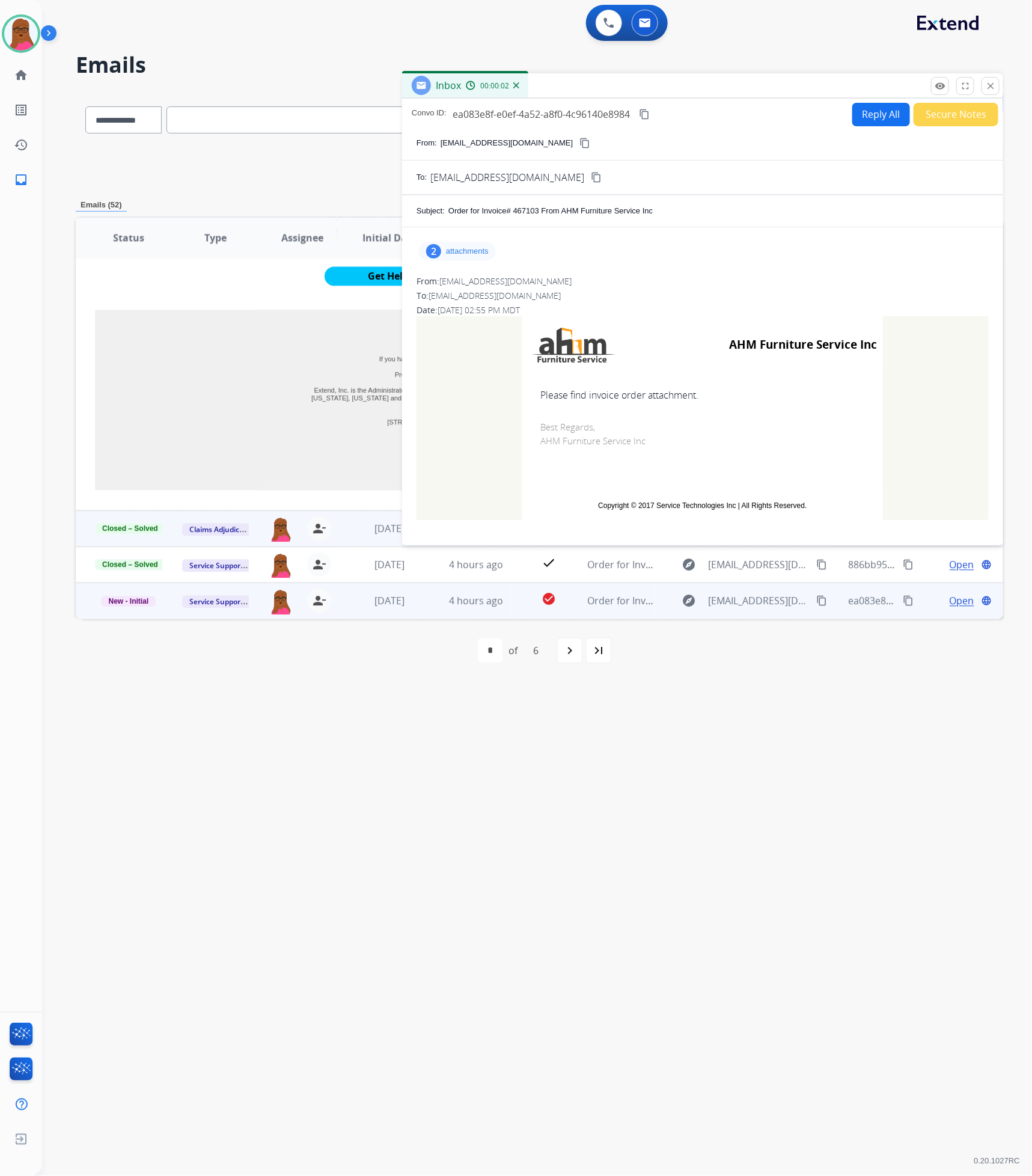
click at [477, 256] on div "2 attachments" at bounding box center [458, 251] width 77 height 19
click at [620, 281] on mat-icon "download" at bounding box center [624, 282] width 11 height 11
click at [630, 320] on mat-icon "download" at bounding box center [631, 324] width 11 height 11
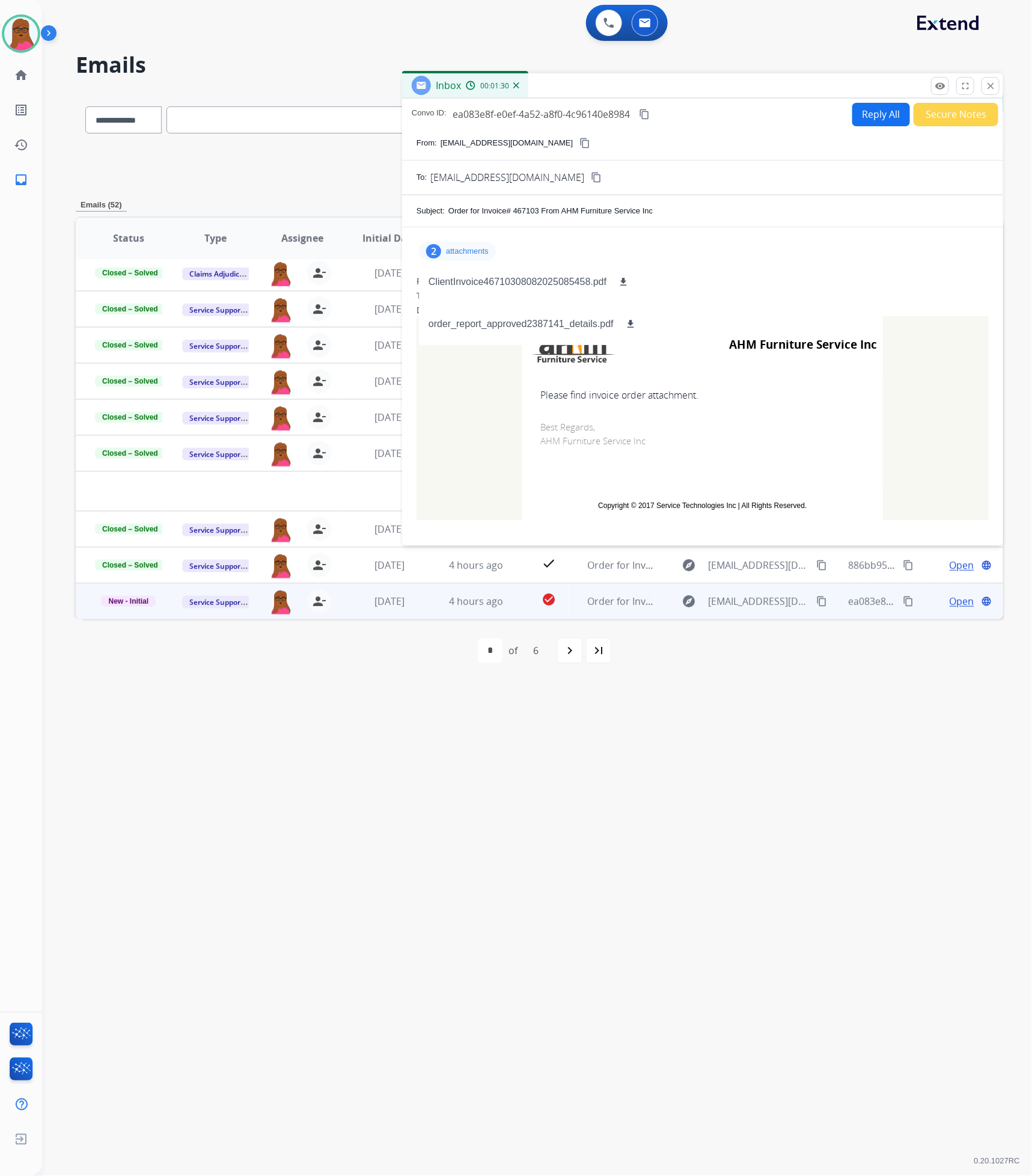
scroll to position [40, 0]
click at [991, 86] on mat-icon "close" at bounding box center [991, 86] width 11 height 11
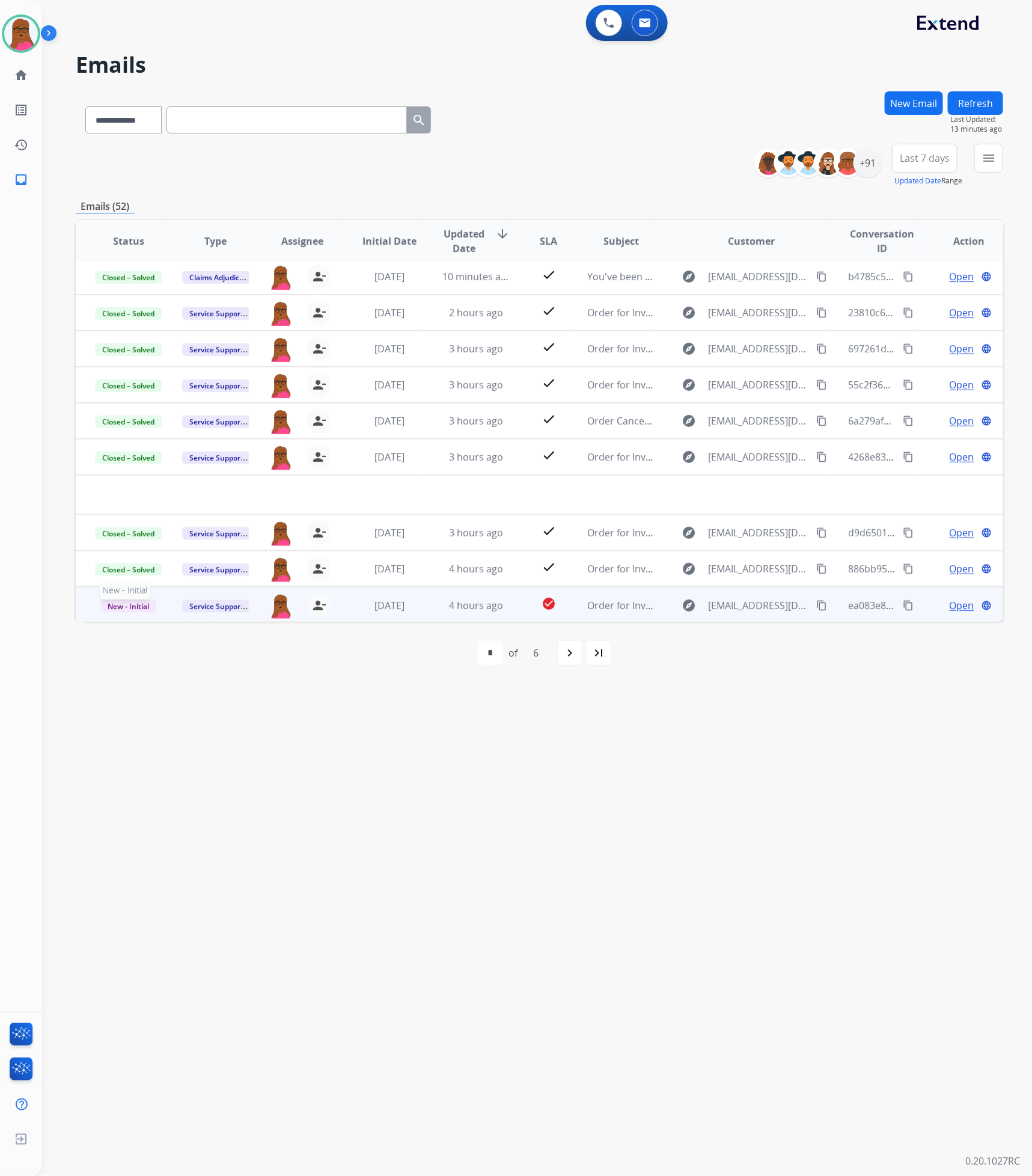
click at [128, 606] on span "New - Initial" at bounding box center [129, 606] width 56 height 12
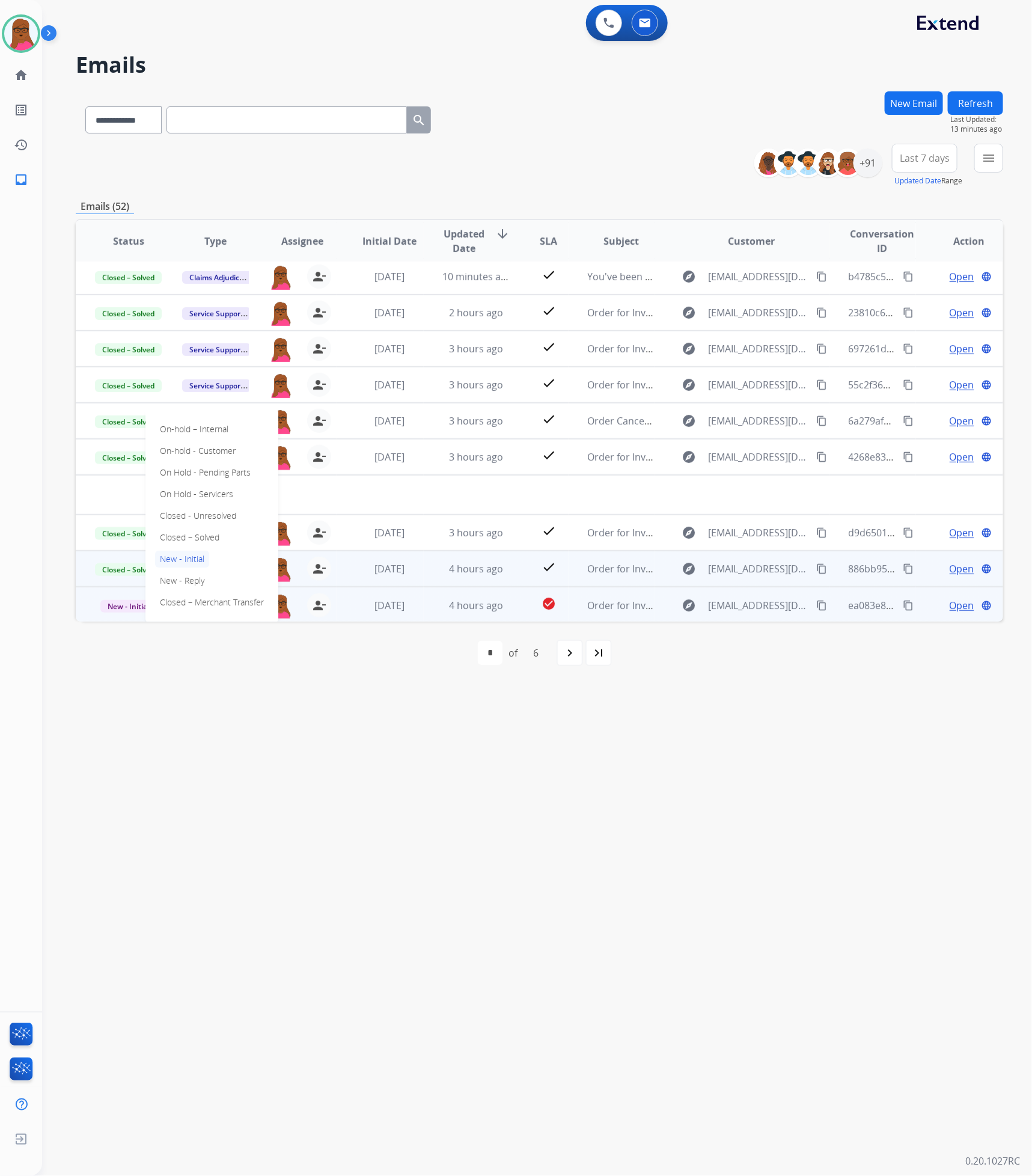
click at [228, 535] on div "On-hold – Internal On-hold - Customer On Hold - Pending Parts On Hold - Service…" at bounding box center [212, 516] width 133 height 214
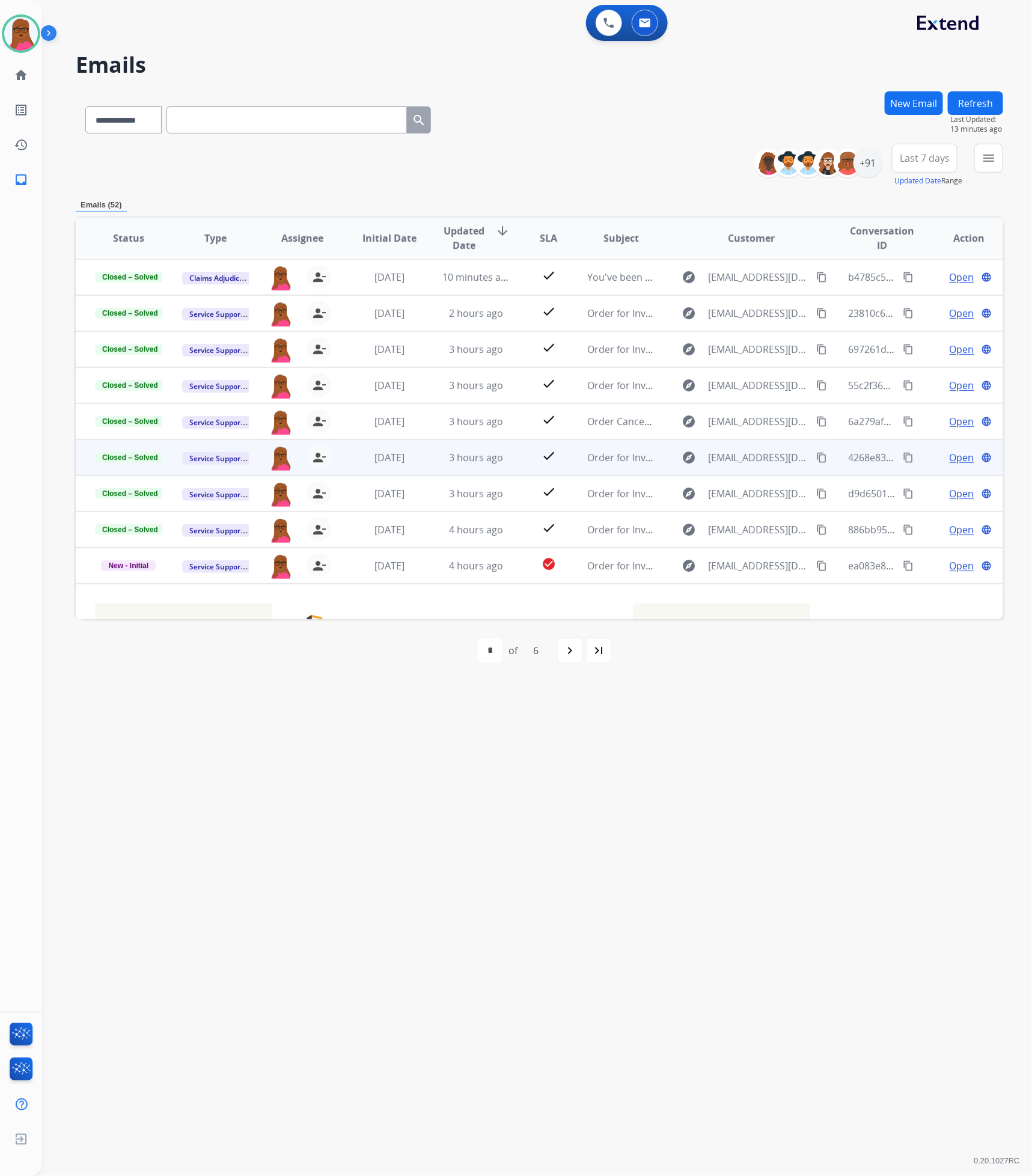
scroll to position [0, 0]
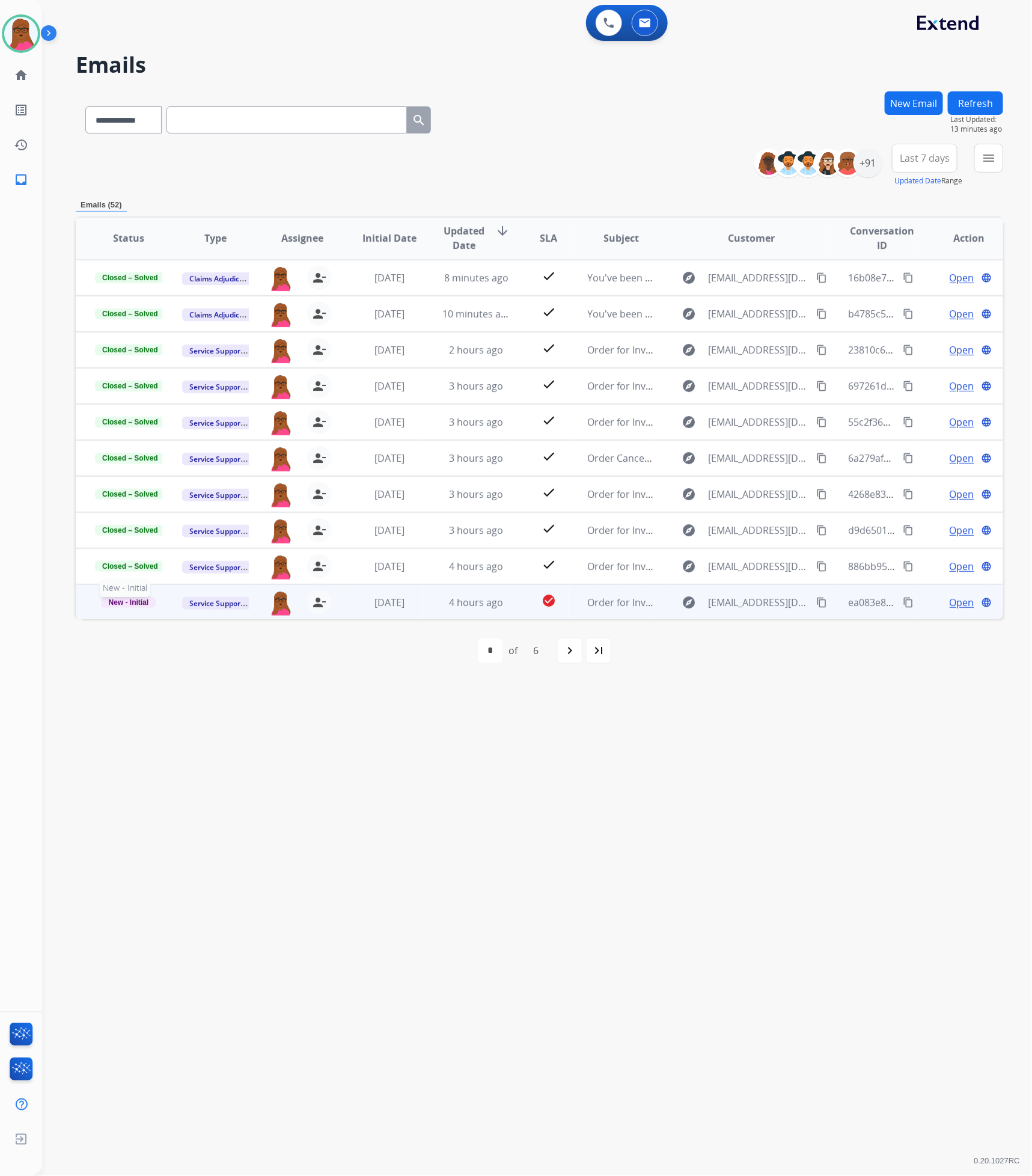
click at [138, 602] on span "New - Initial" at bounding box center [129, 602] width 55 height 11
click at [200, 532] on p "Closed – Solved" at bounding box center [189, 535] width 67 height 17
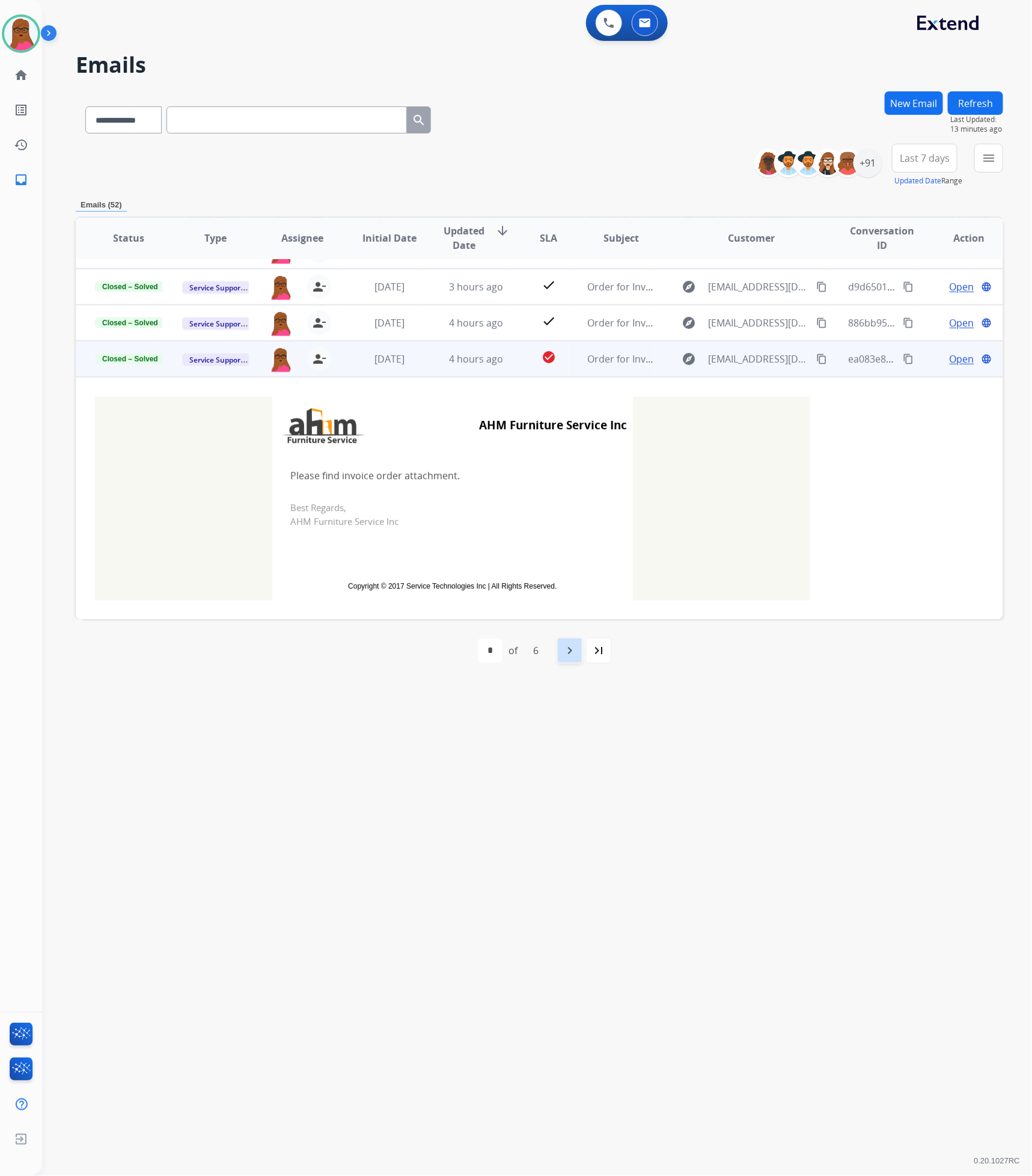
click at [567, 660] on div "navigate_next" at bounding box center [570, 651] width 27 height 26
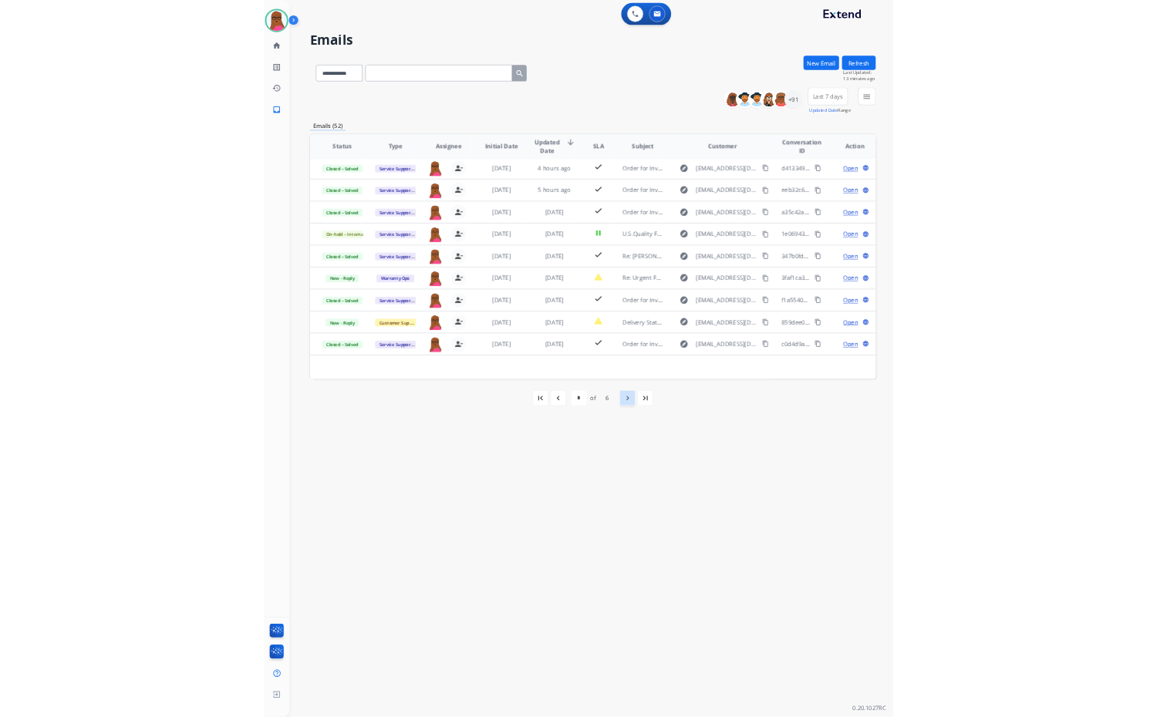
scroll to position [51, 0]
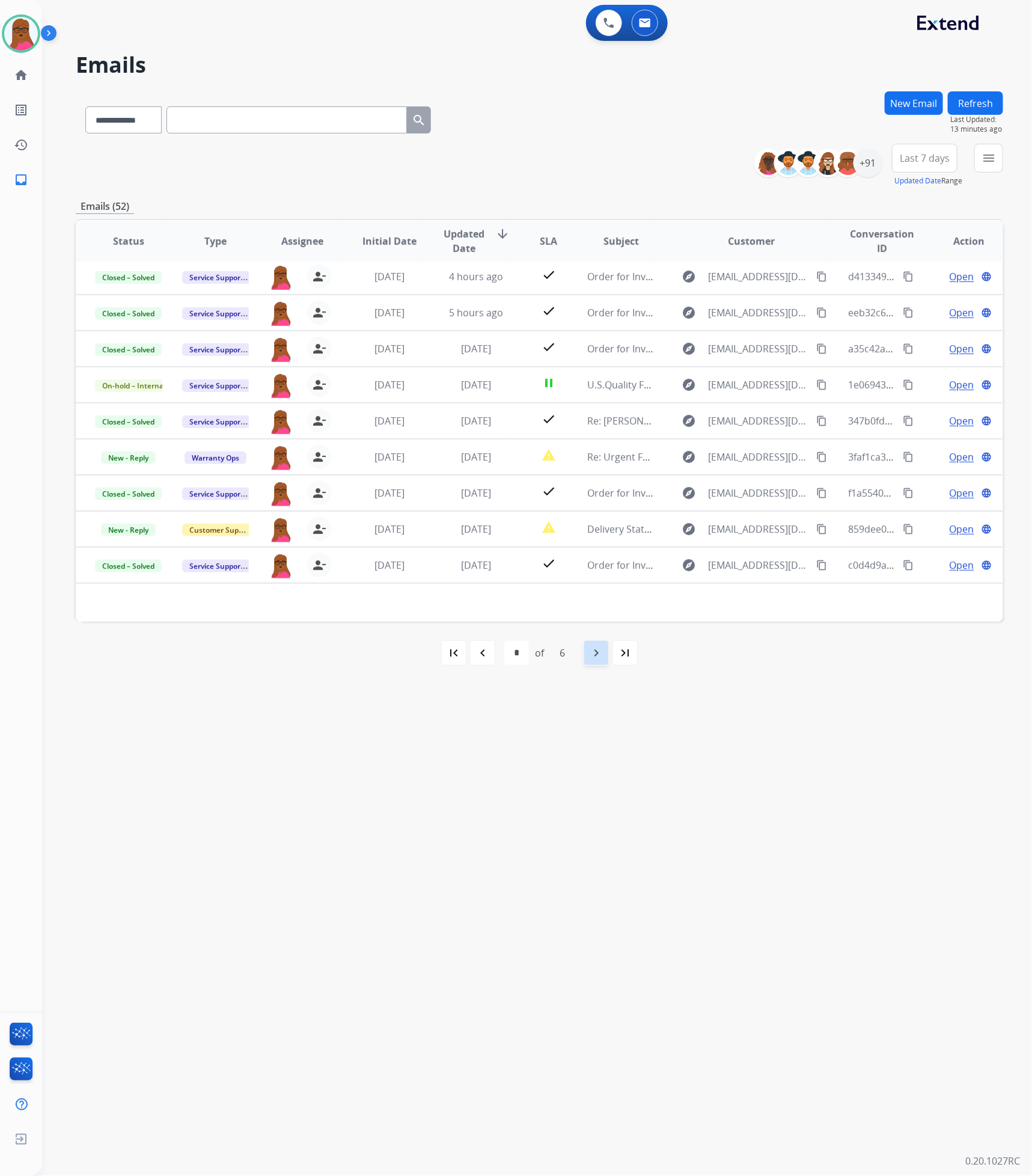
click at [596, 654] on mat-icon "navigate_next" at bounding box center [596, 652] width 15 height 15
select select "*"
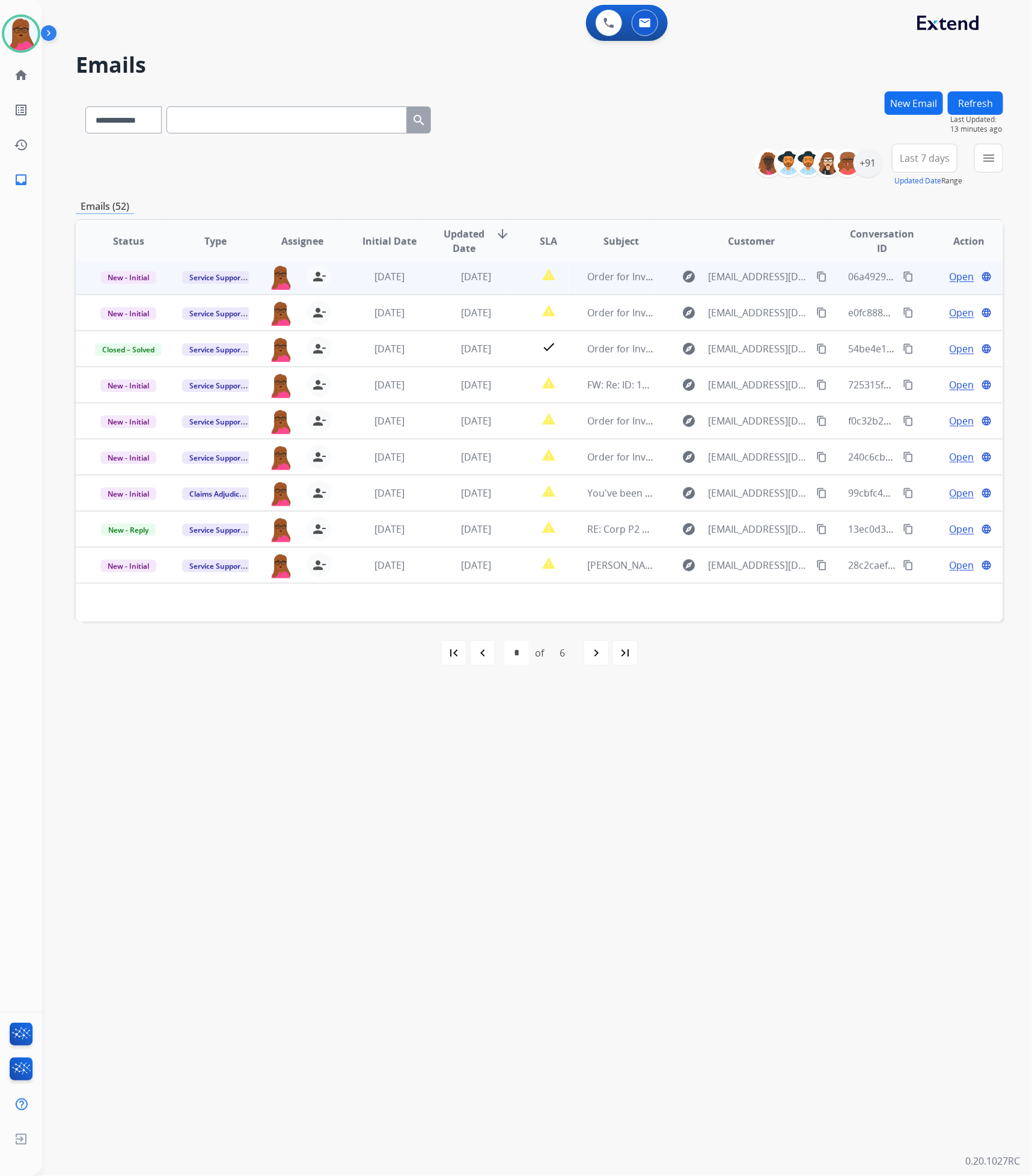
click at [955, 277] on span "Open" at bounding box center [963, 277] width 25 height 15
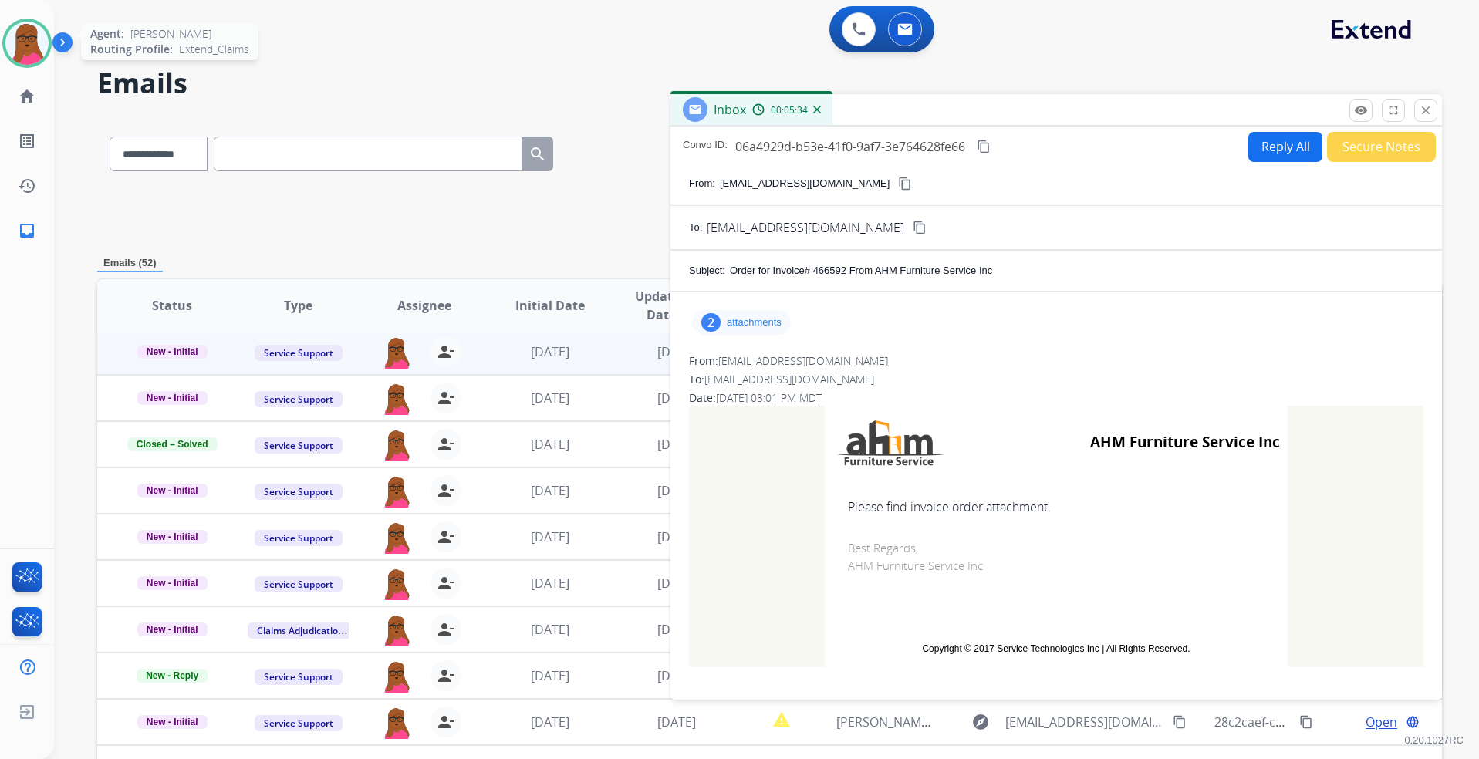
click at [35, 49] on img at bounding box center [26, 43] width 43 height 43
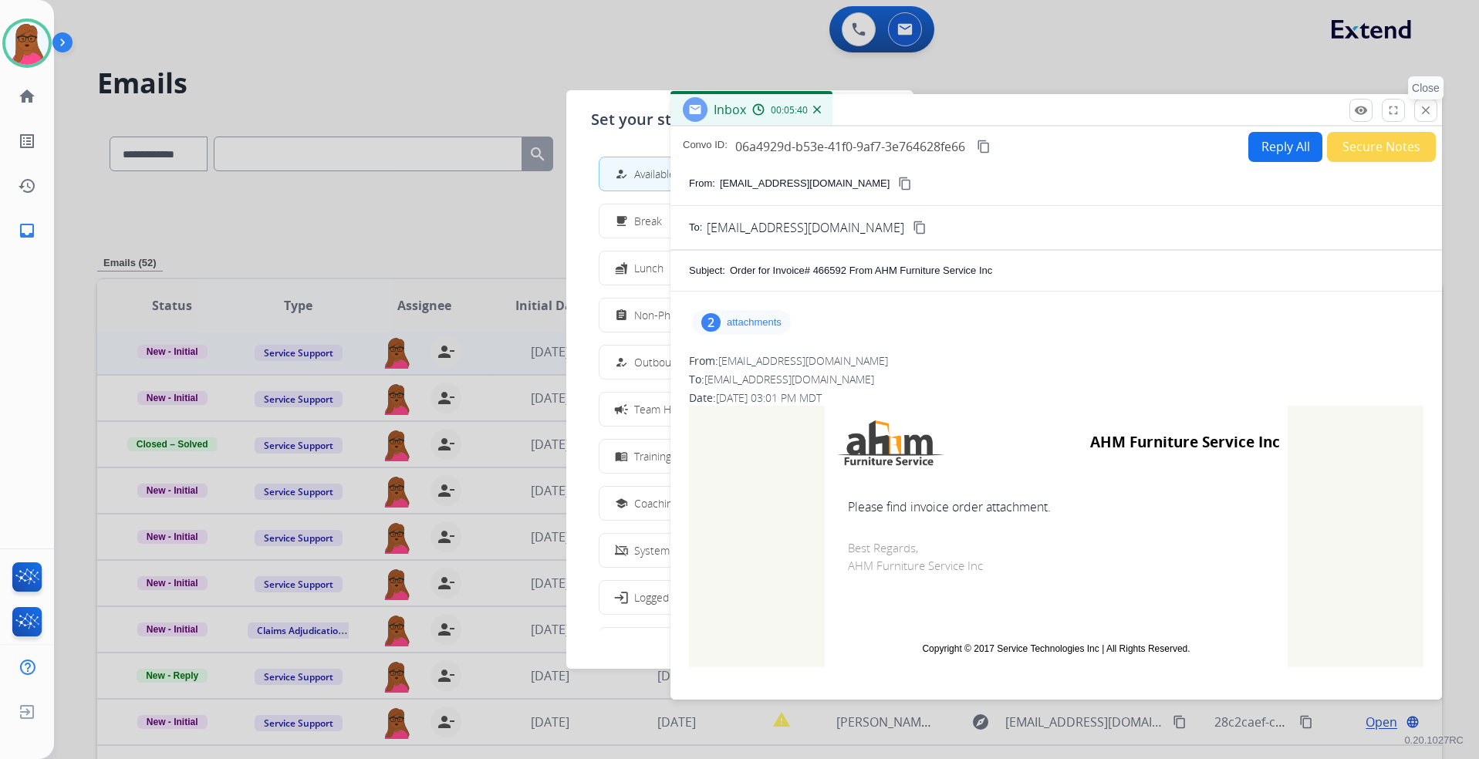
click at [1324, 112] on button "close Close" at bounding box center [1425, 110] width 23 height 23
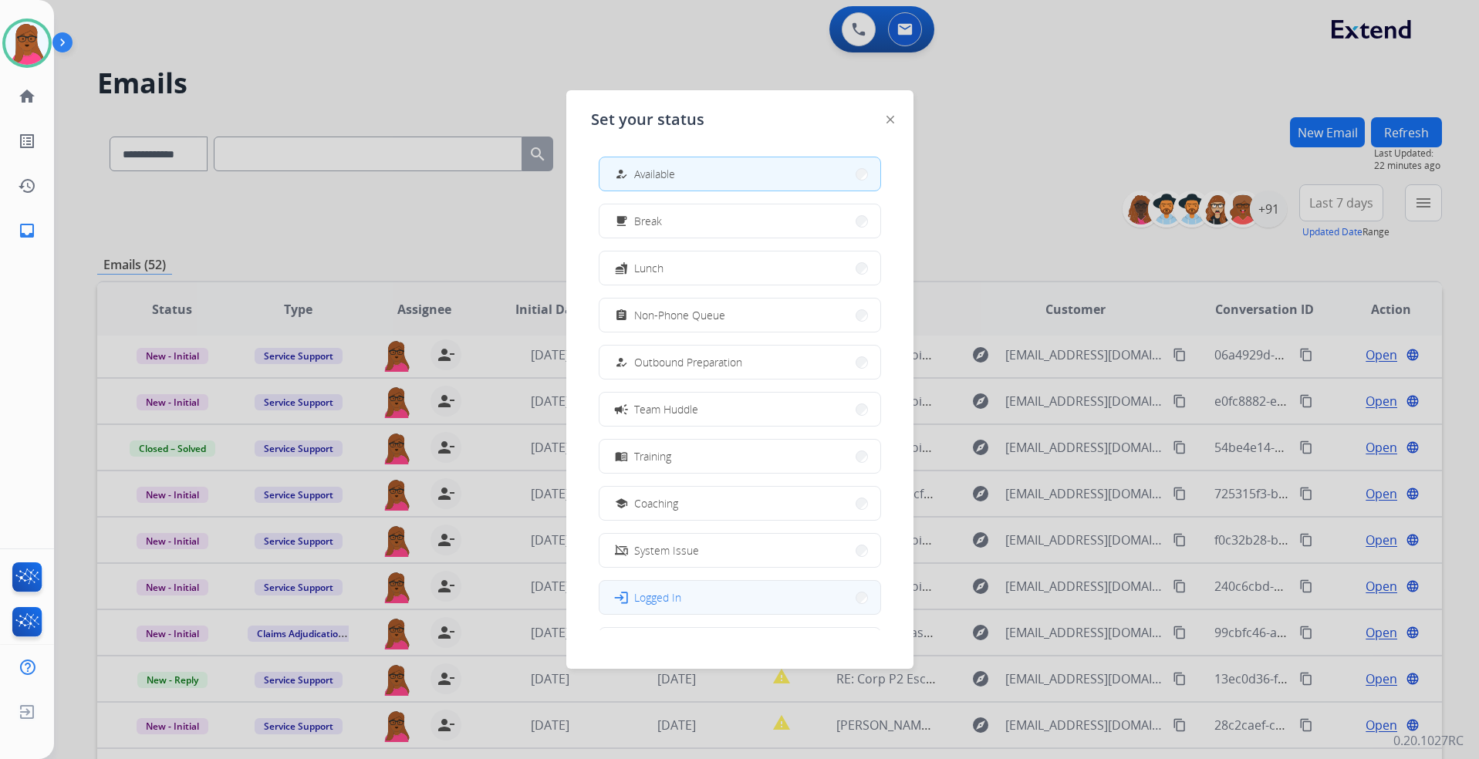
click at [745, 593] on button "login Logged In" at bounding box center [739, 597] width 281 height 33
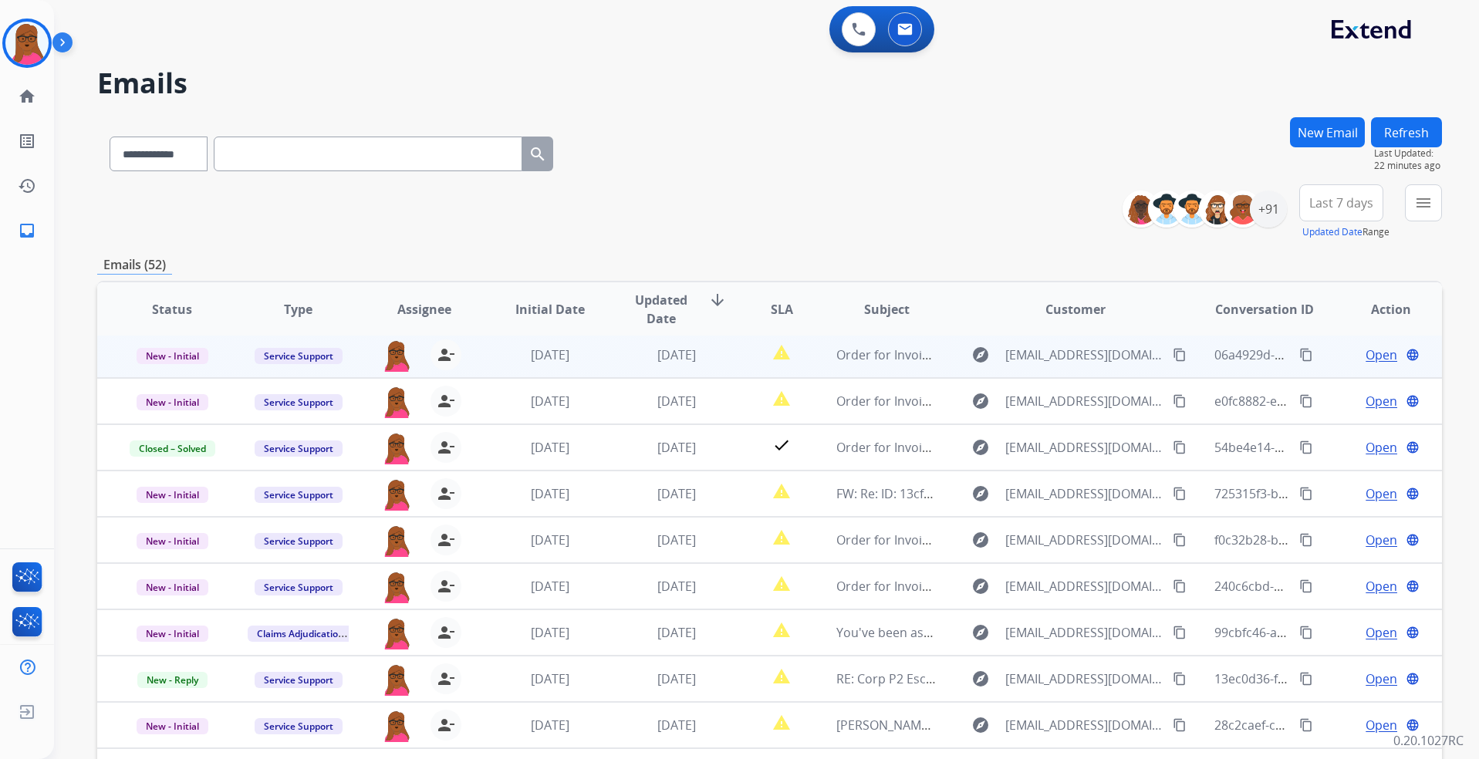
click at [1324, 359] on span "Open" at bounding box center [1381, 355] width 32 height 19
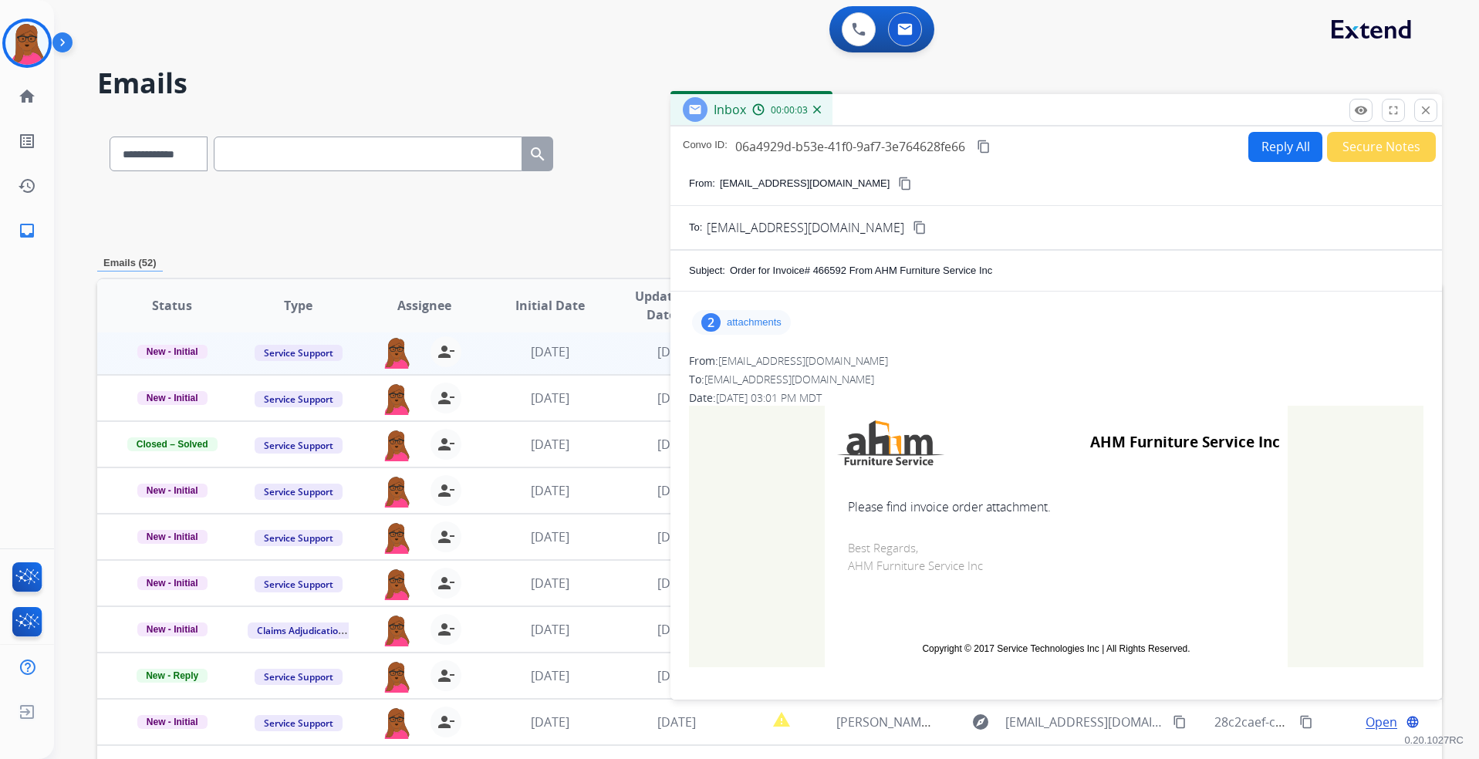
click at [775, 332] on div "2 attachments" at bounding box center [741, 322] width 99 height 25
click at [950, 359] on mat-icon "download" at bounding box center [954, 362] width 14 height 14
click at [960, 411] on mat-icon "download" at bounding box center [964, 416] width 14 height 14
